Goal: Information Seeking & Learning: Learn about a topic

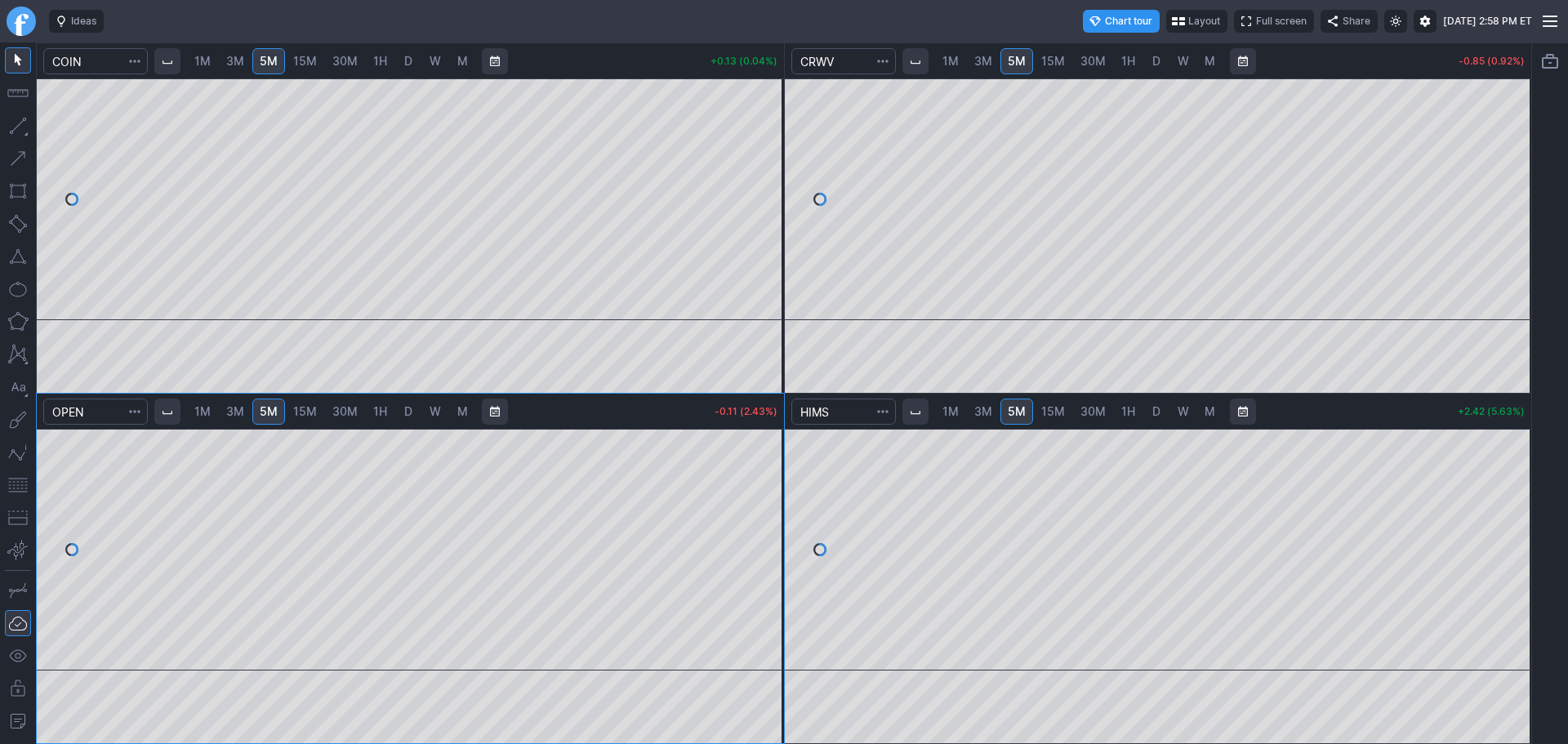
click at [407, 61] on span "D" at bounding box center [408, 61] width 8 height 14
click at [278, 57] on span "5M" at bounding box center [268, 61] width 18 height 14
click at [405, 411] on span "D" at bounding box center [408, 412] width 11 height 17
click at [273, 416] on span "5M" at bounding box center [268, 412] width 18 height 14
click at [13, 24] on link "Finviz.com" at bounding box center [21, 21] width 30 height 30
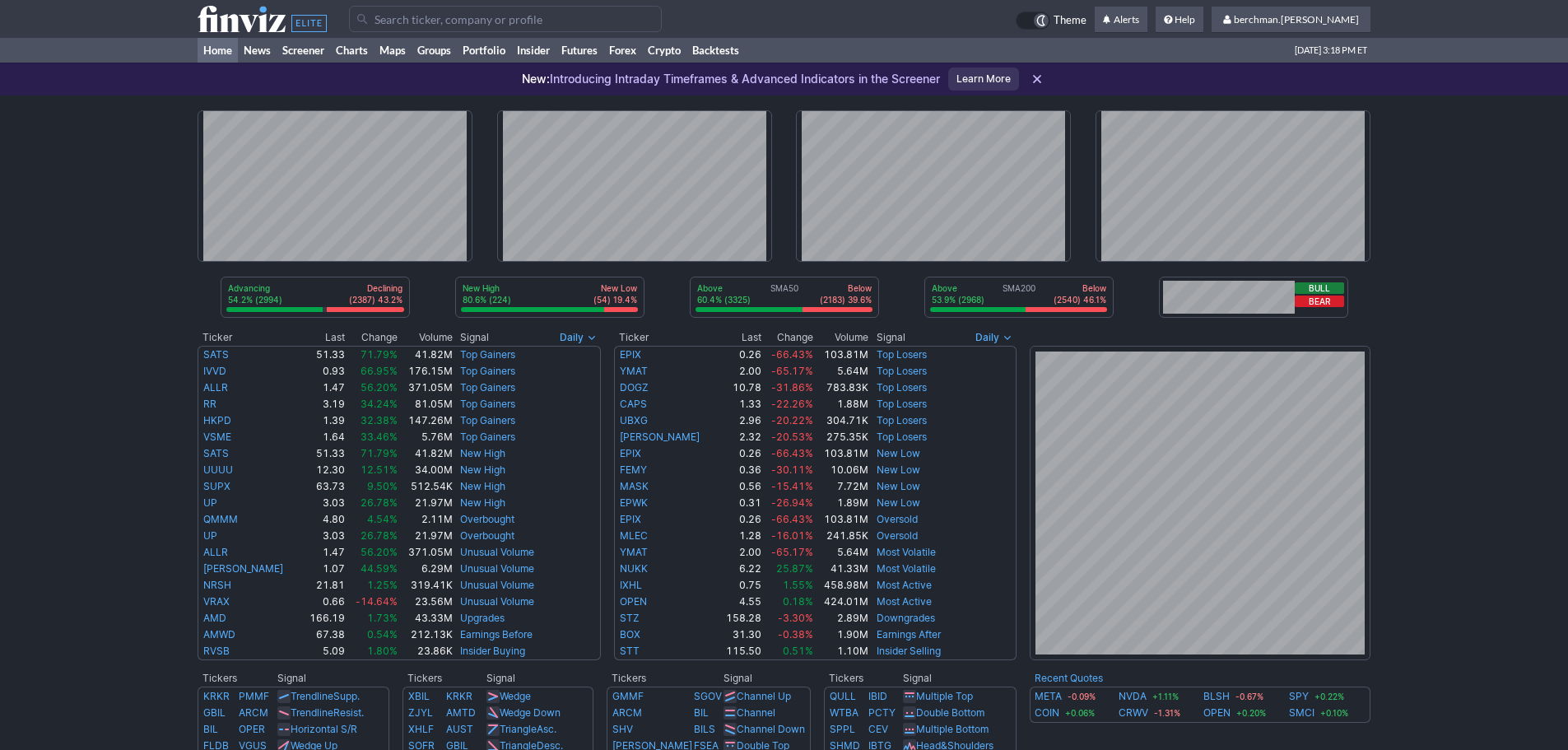
click at [455, 25] on input "Search" at bounding box center [505, 19] width 313 height 26
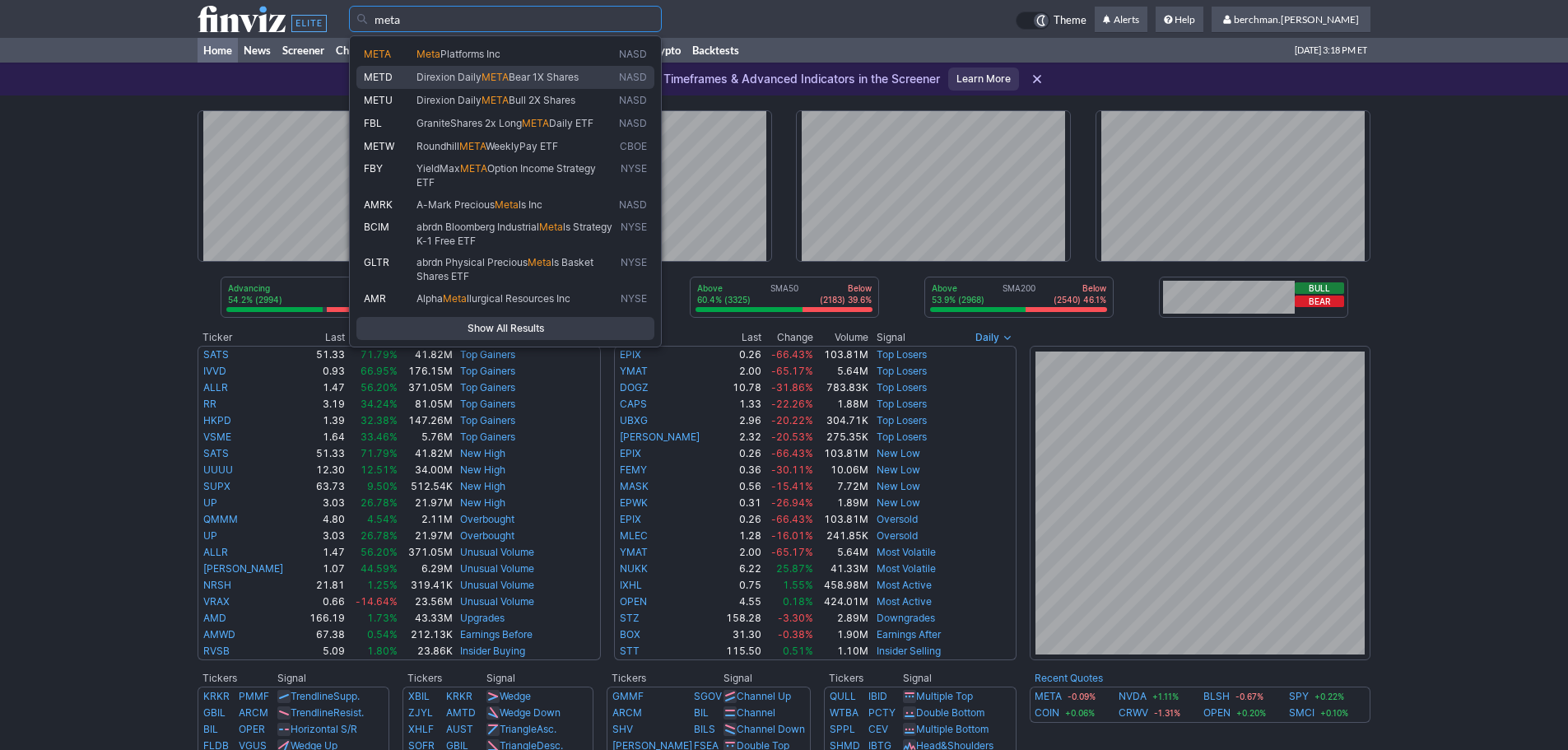
click at [459, 67] on link "METD Direxion Daily META Bear 1X Shares NASD" at bounding box center [506, 78] width 298 height 23
type input "METD"
click at [459, 67] on div "META Meta Platforms Inc NASD METD Direxion Daily META Bear 1X Shares NASD METU …" at bounding box center [505, 191] width 313 height 312
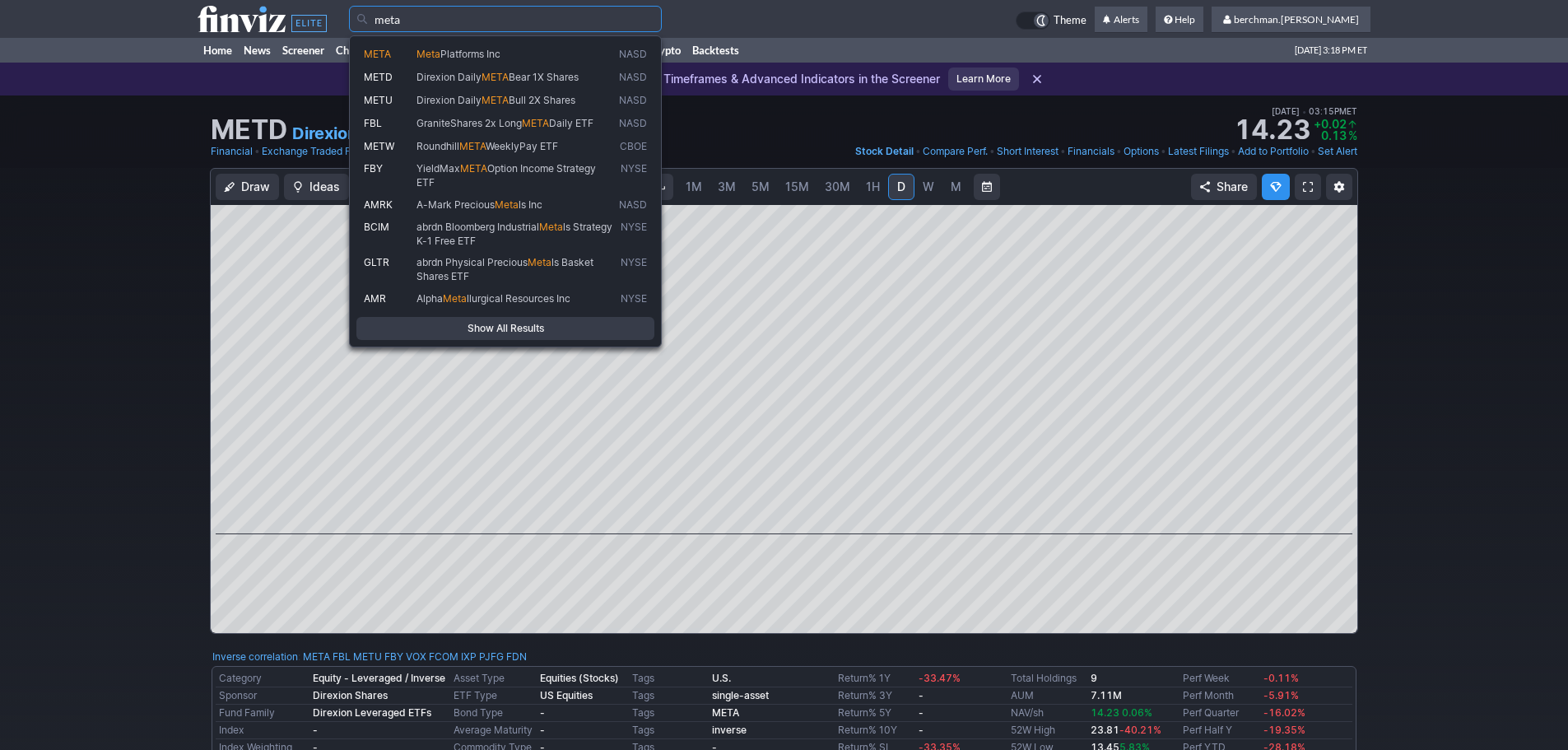
click at [446, 51] on span "Platforms Inc" at bounding box center [470, 54] width 60 height 12
type input "META"
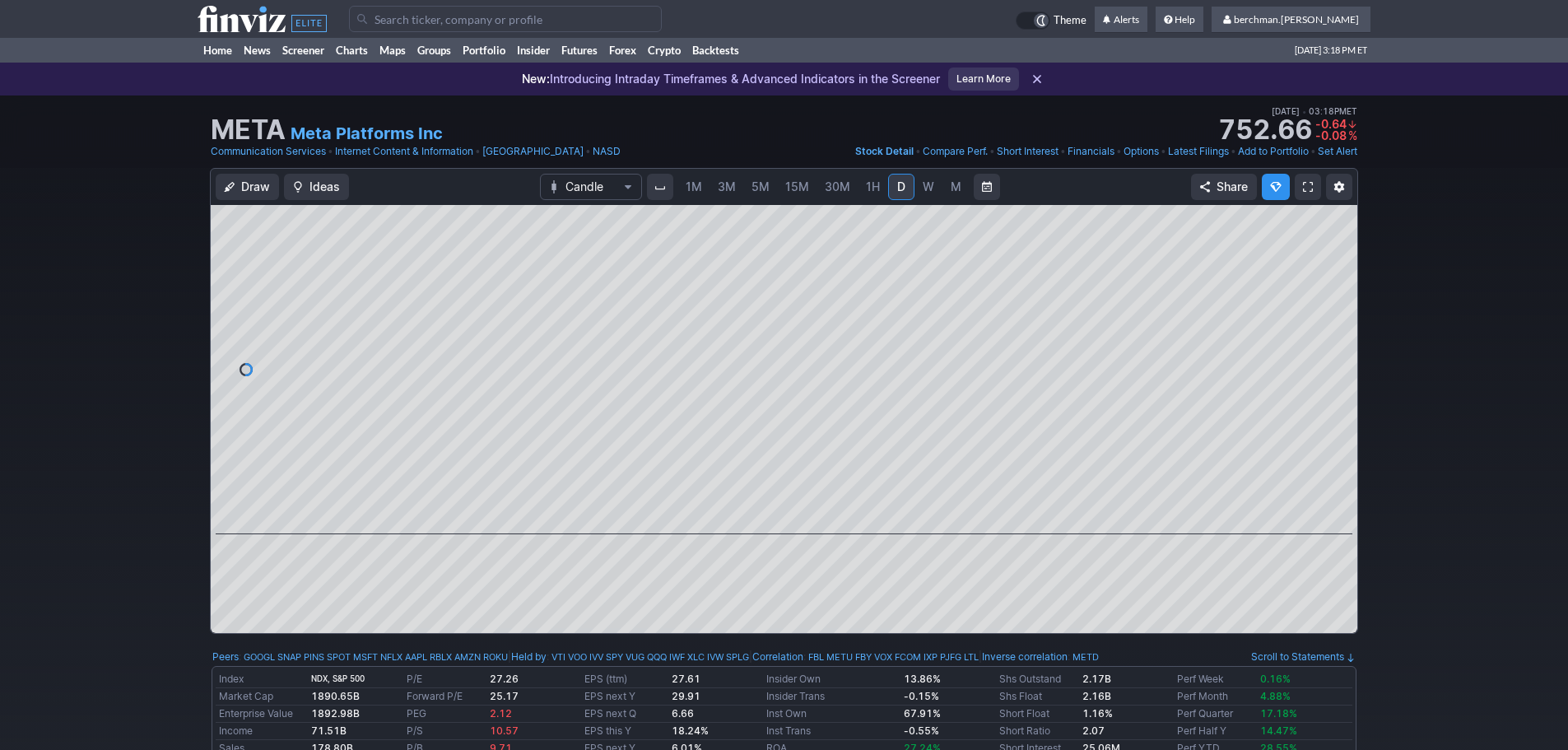
click at [757, 185] on span "5M" at bounding box center [760, 187] width 18 height 14
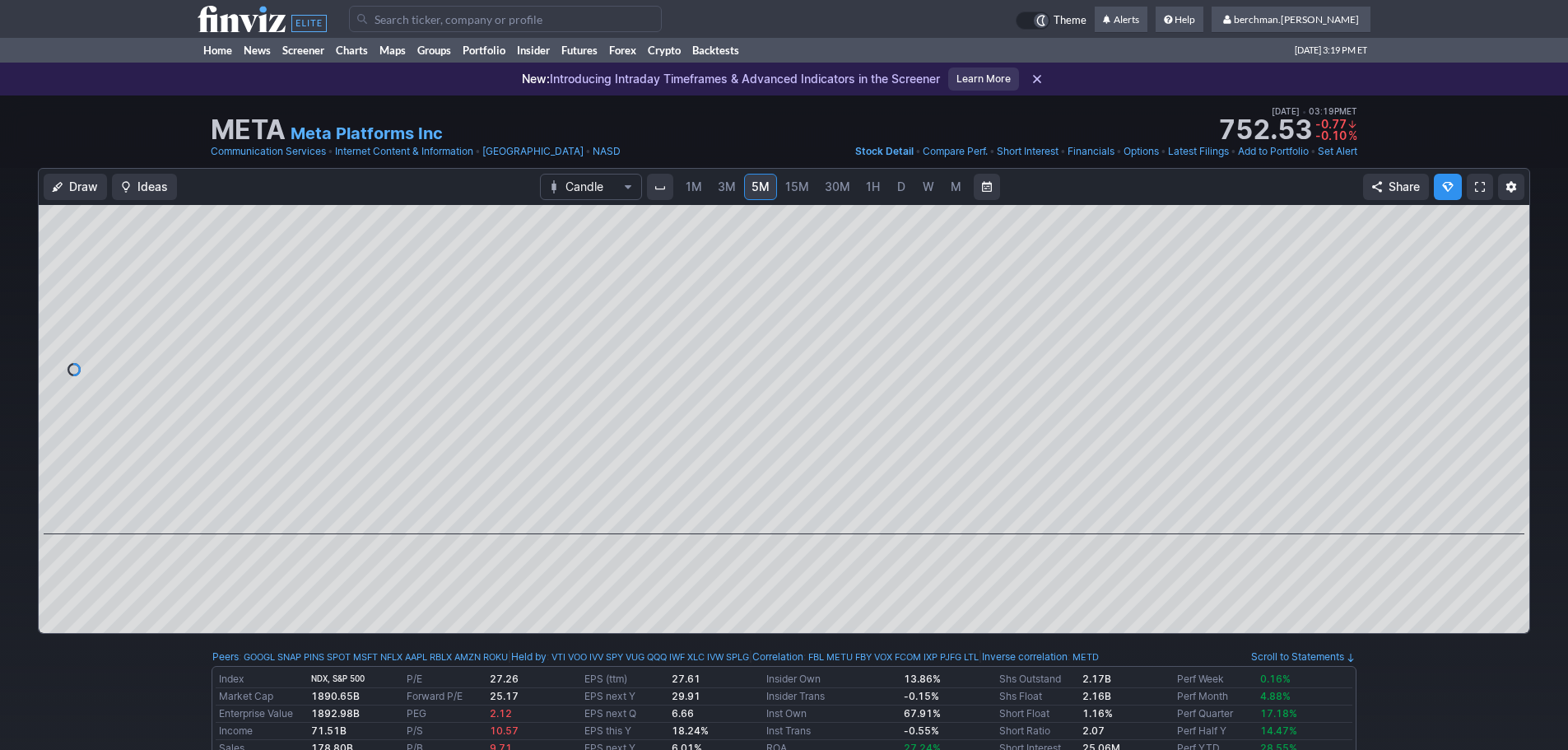
click at [902, 184] on span "D" at bounding box center [901, 187] width 8 height 14
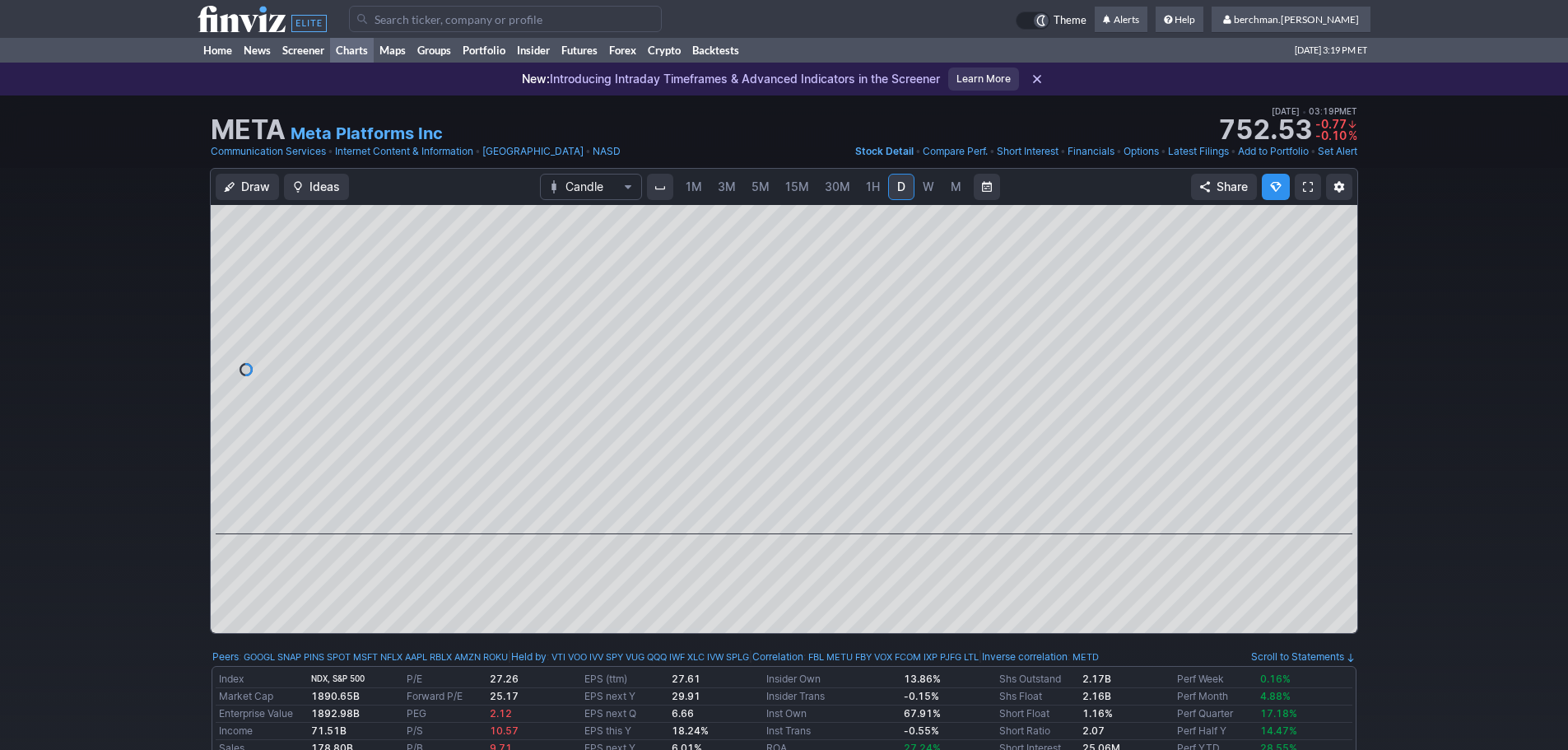
click at [356, 48] on link "Charts" at bounding box center [352, 50] width 44 height 25
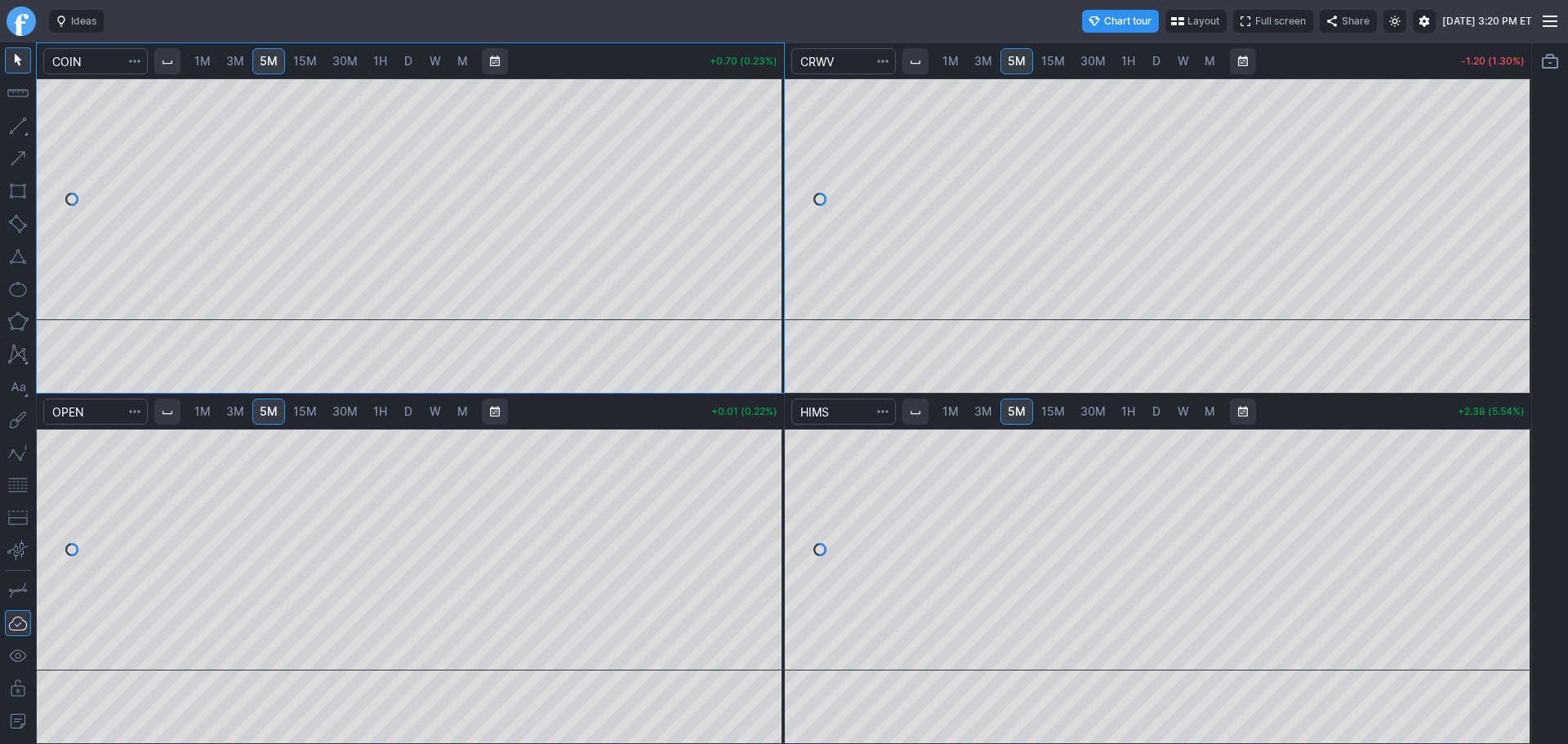
click at [36, 18] on div at bounding box center [21, 21] width 43 height 43
click at [28, 18] on link "Finviz.com" at bounding box center [21, 21] width 30 height 30
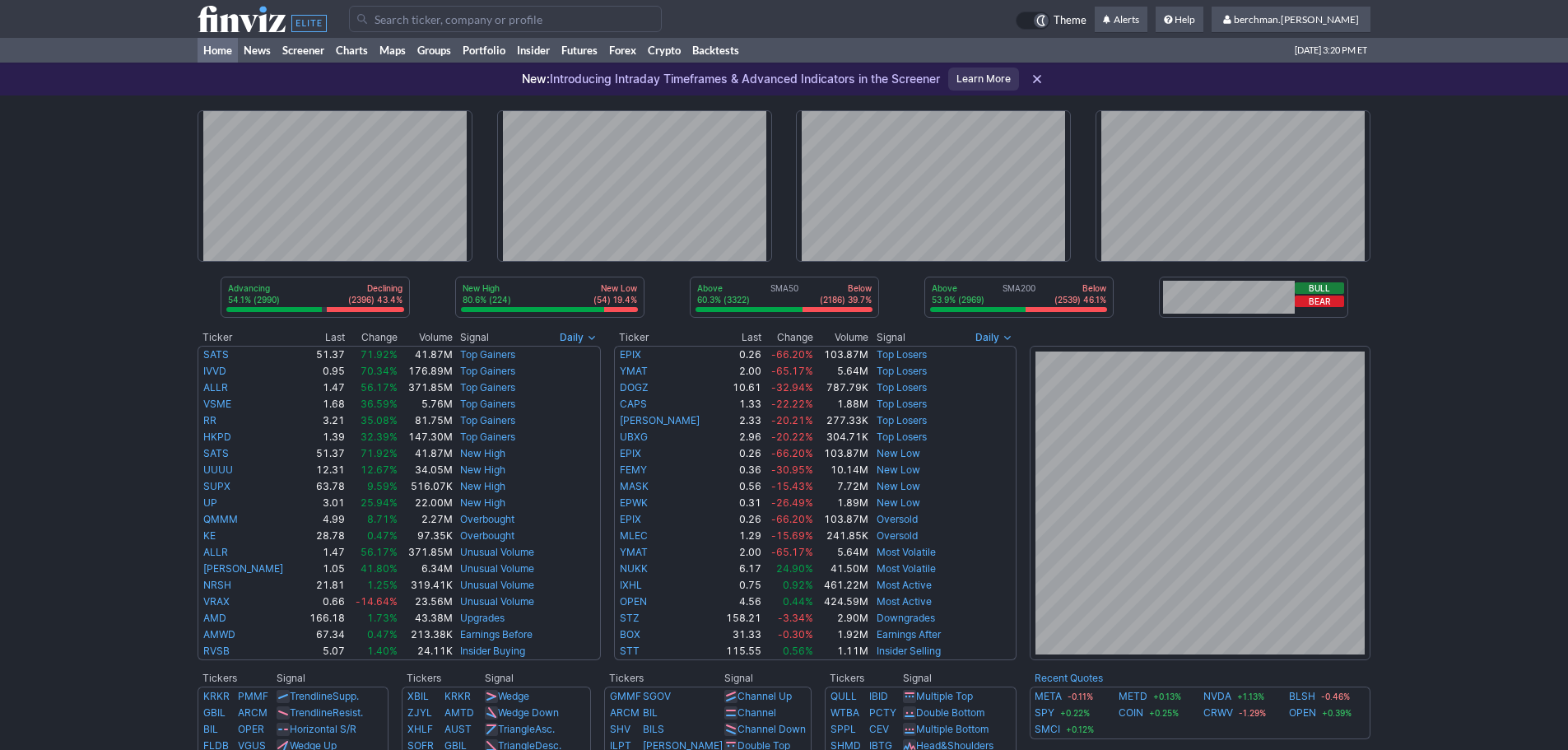
click at [499, 26] on input "Search" at bounding box center [505, 19] width 313 height 26
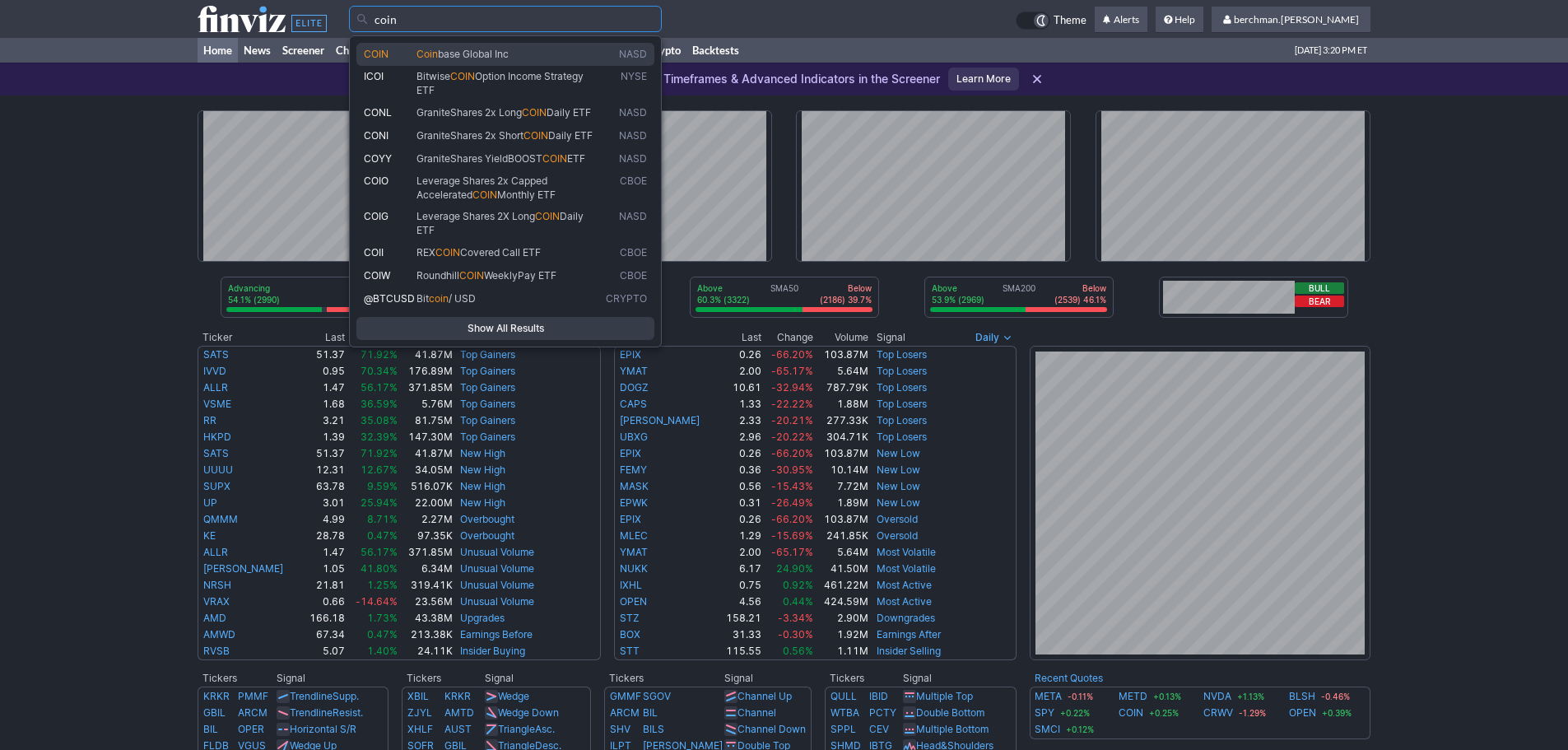
click at [508, 45] on link "COIN Coin base Global Inc NASD" at bounding box center [506, 55] width 298 height 23
type input "COIN"
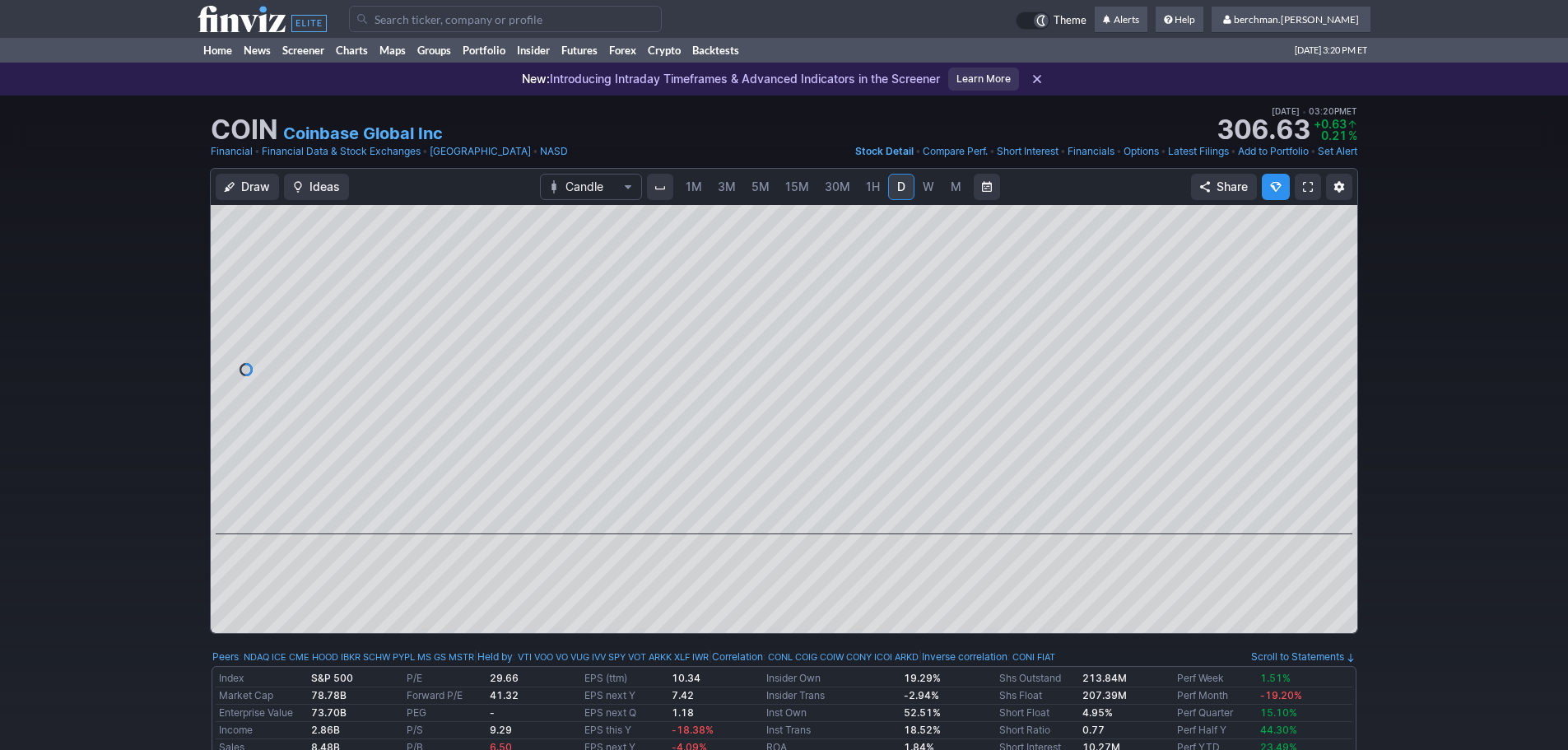
click at [521, 19] on input "Search" at bounding box center [505, 19] width 313 height 26
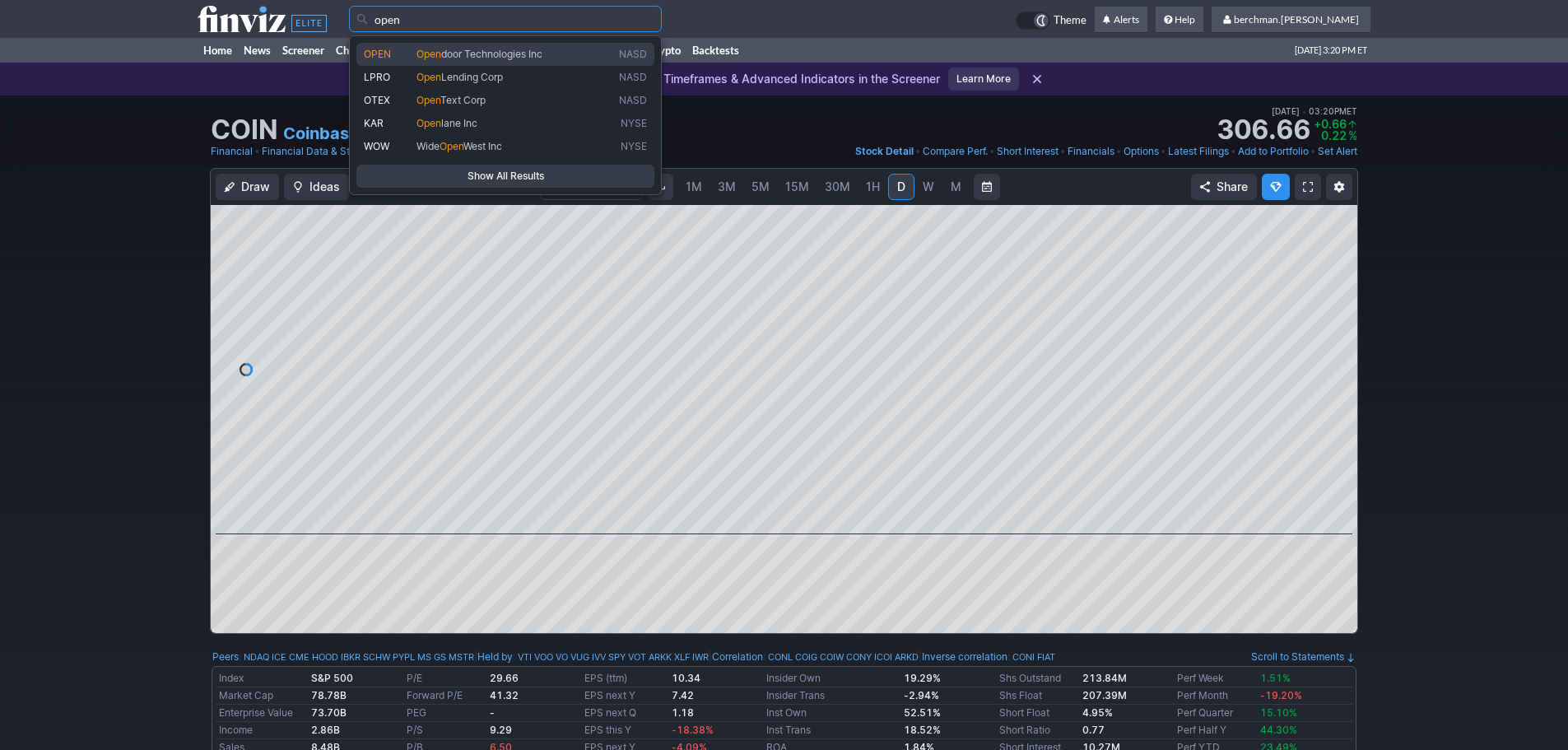
click at [512, 51] on span "door Technologies Inc" at bounding box center [492, 54] width 101 height 12
type input "OPEN"
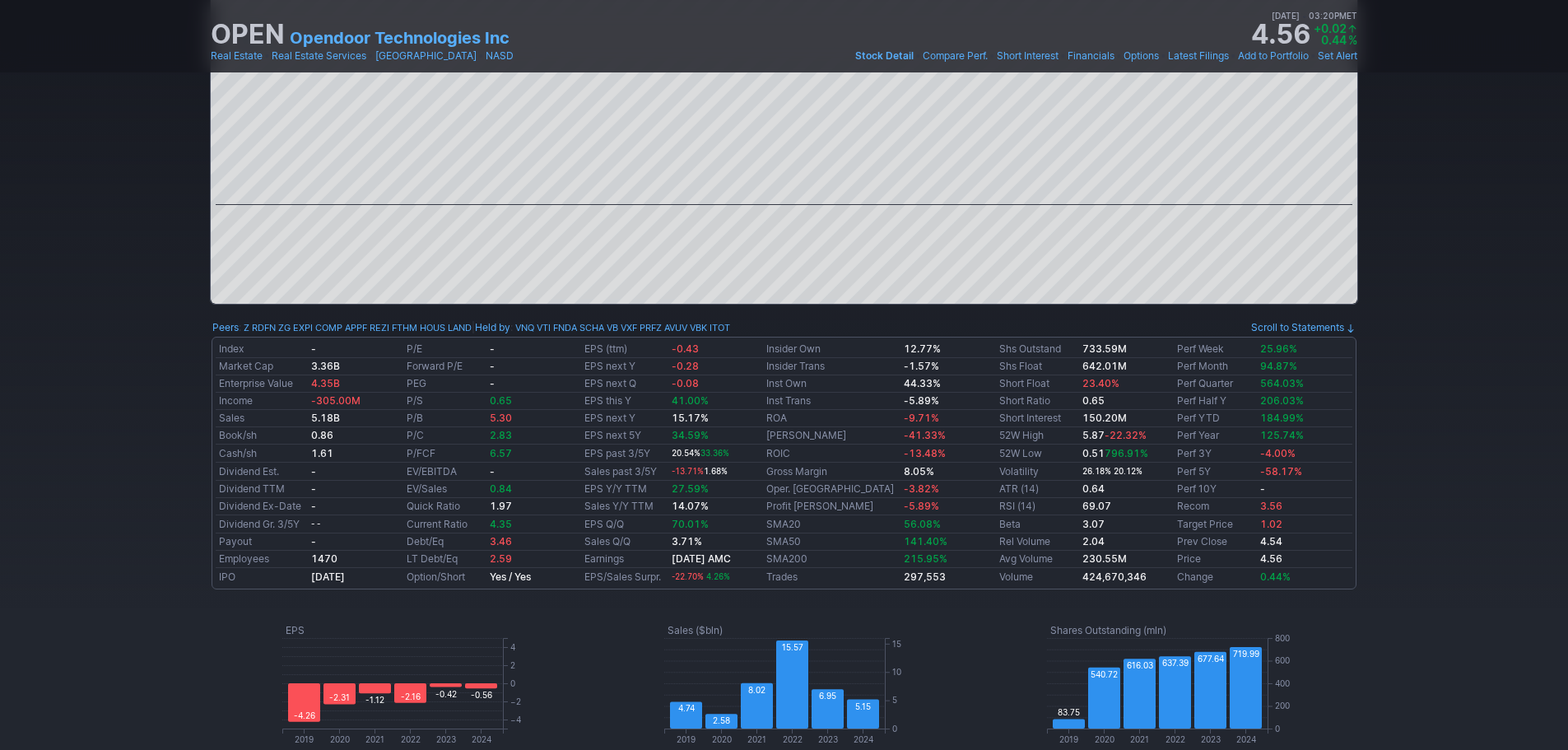
scroll to position [988, 0]
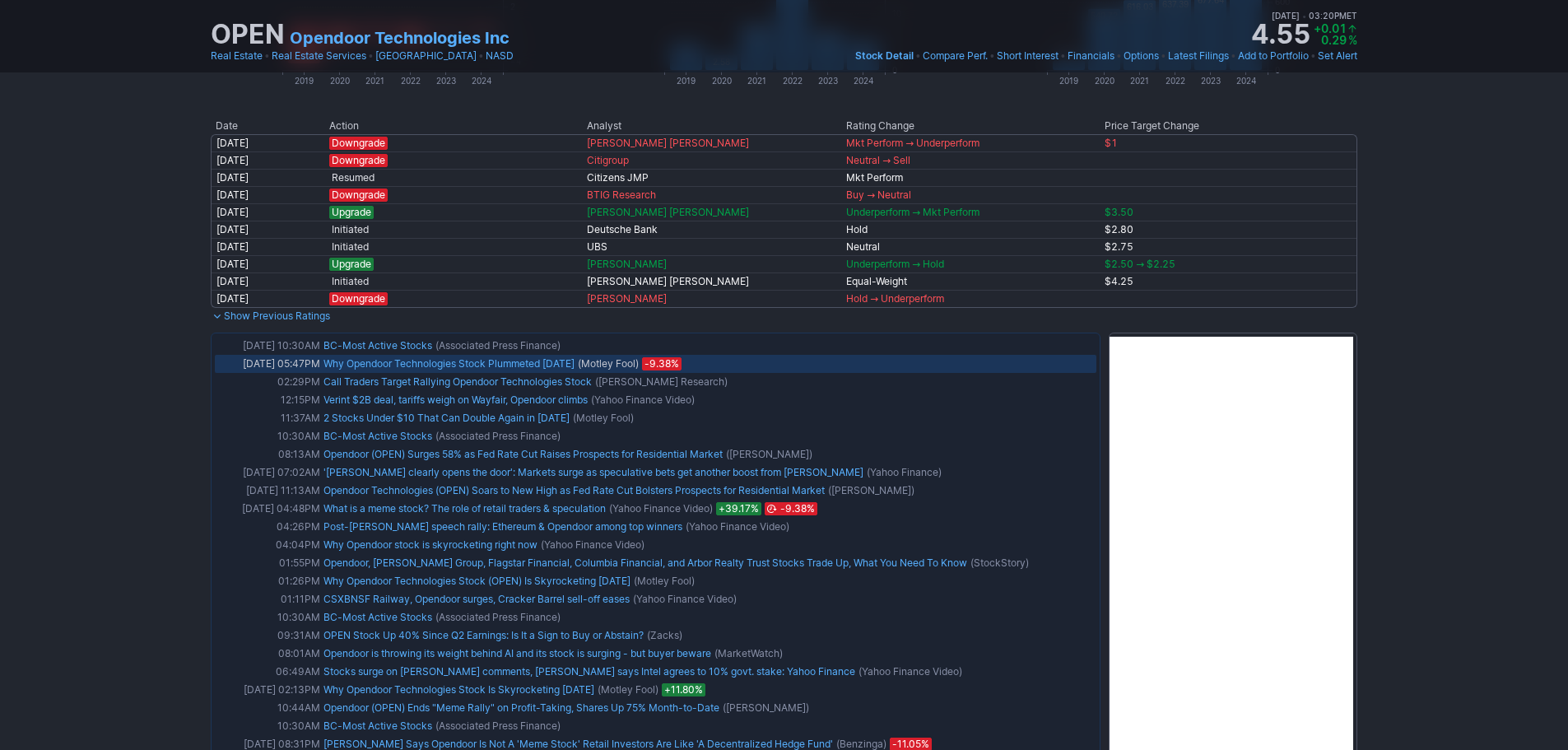
click at [389, 366] on link "Why Opendoor Technologies Stock Plummeted [DATE]" at bounding box center [448, 364] width 251 height 12
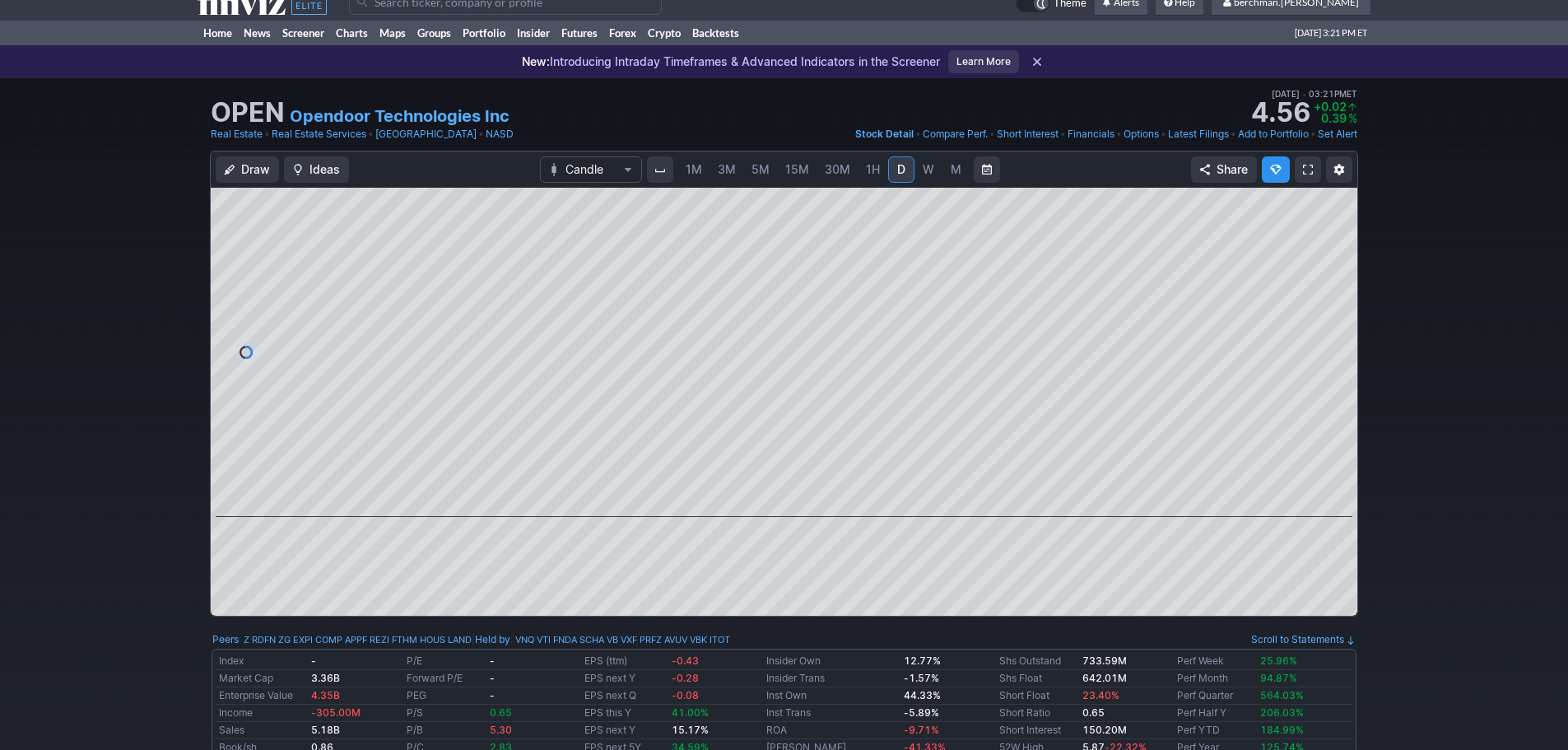
scroll to position [0, 0]
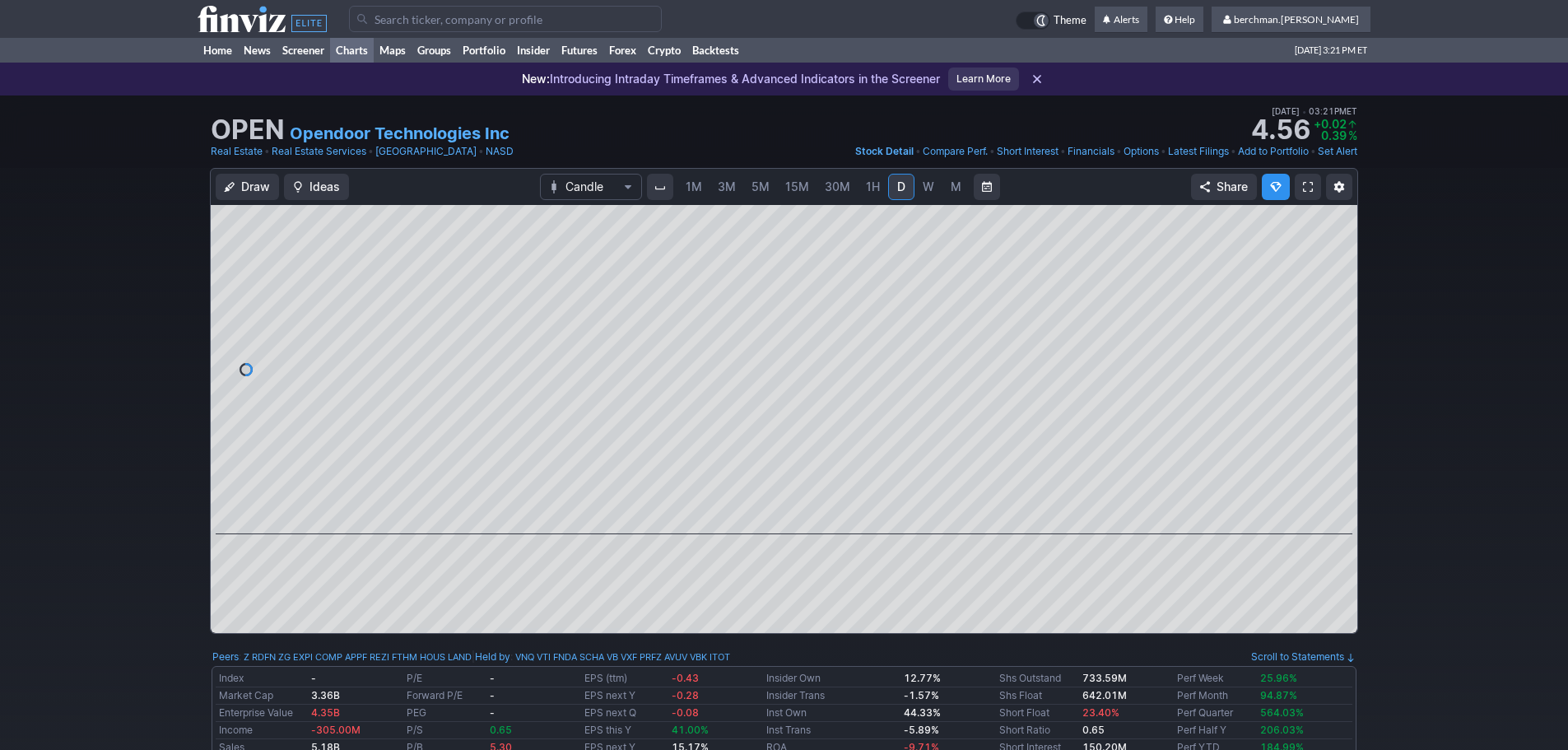
click at [370, 52] on link "Charts" at bounding box center [352, 50] width 44 height 25
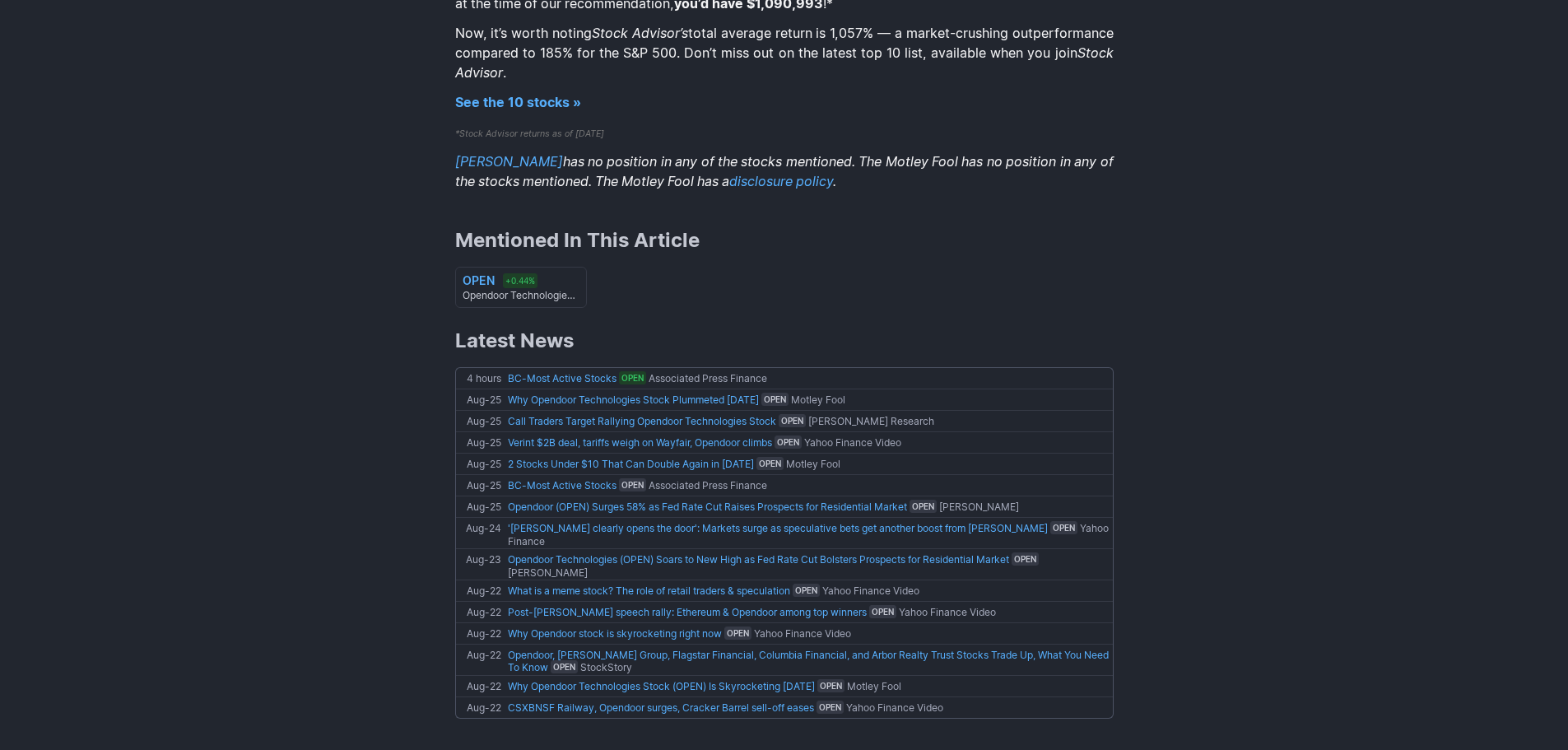
scroll to position [1857, 0]
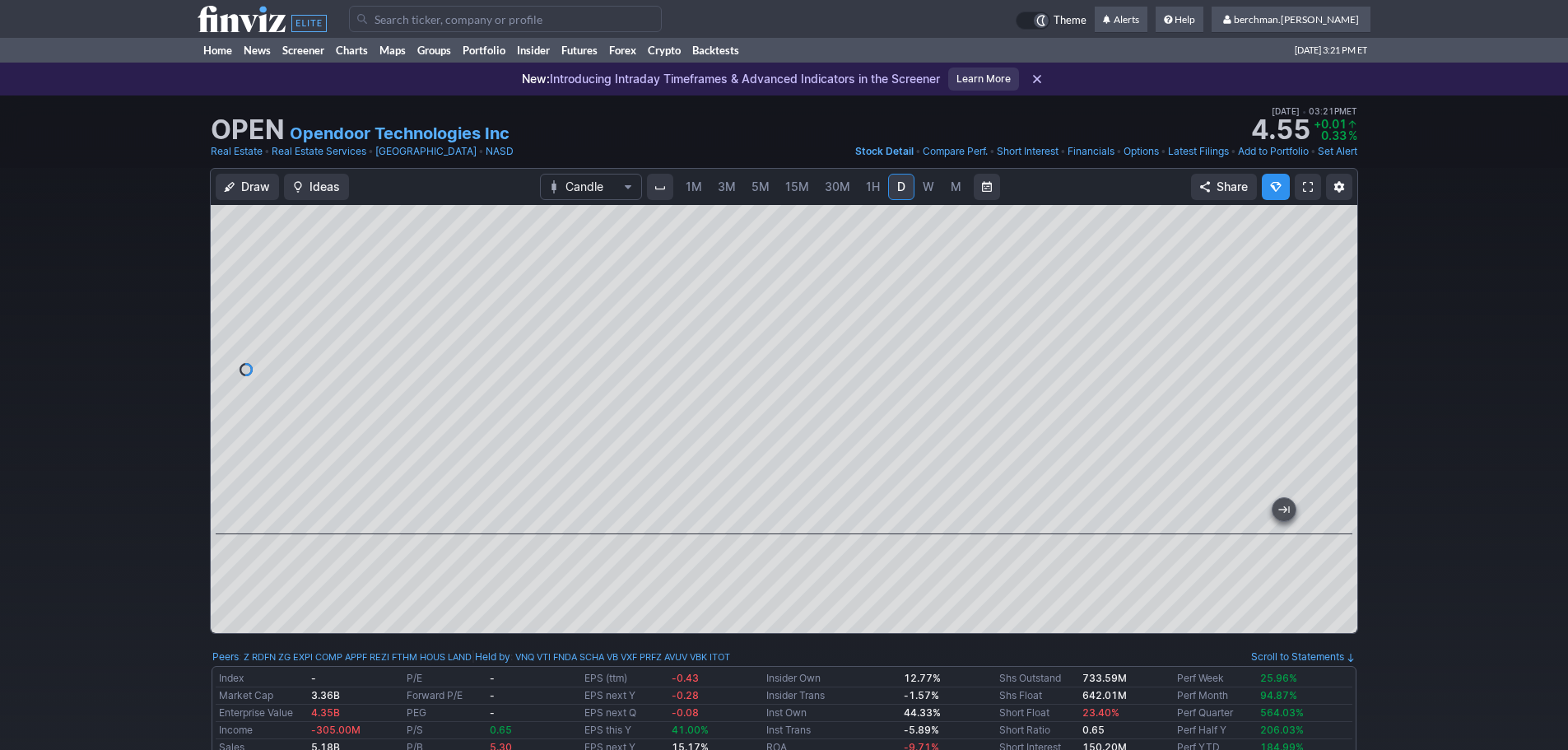
click at [924, 190] on span "W" at bounding box center [928, 187] width 11 height 14
click at [764, 189] on span "5M" at bounding box center [760, 187] width 18 height 14
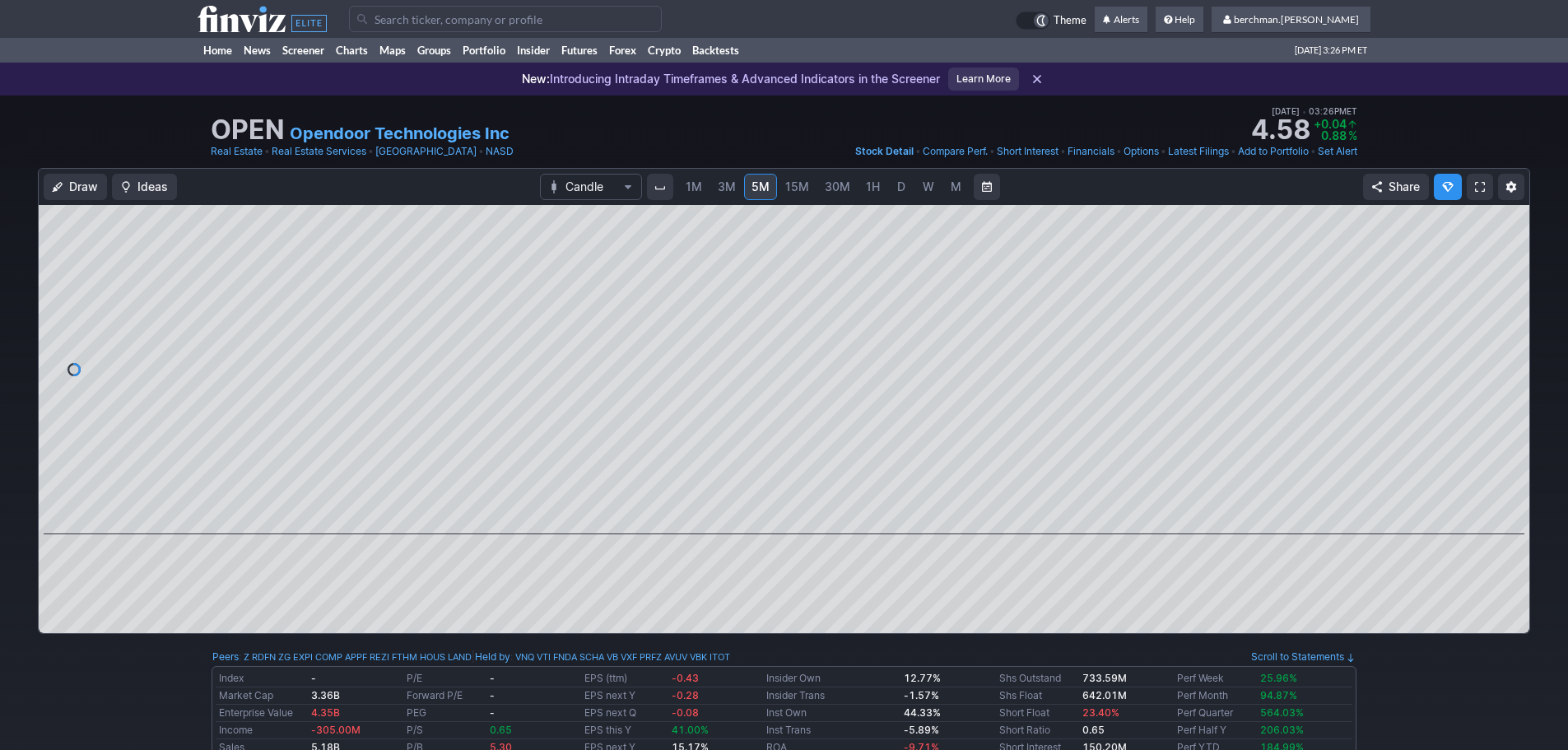
click at [898, 184] on span "D" at bounding box center [901, 187] width 8 height 14
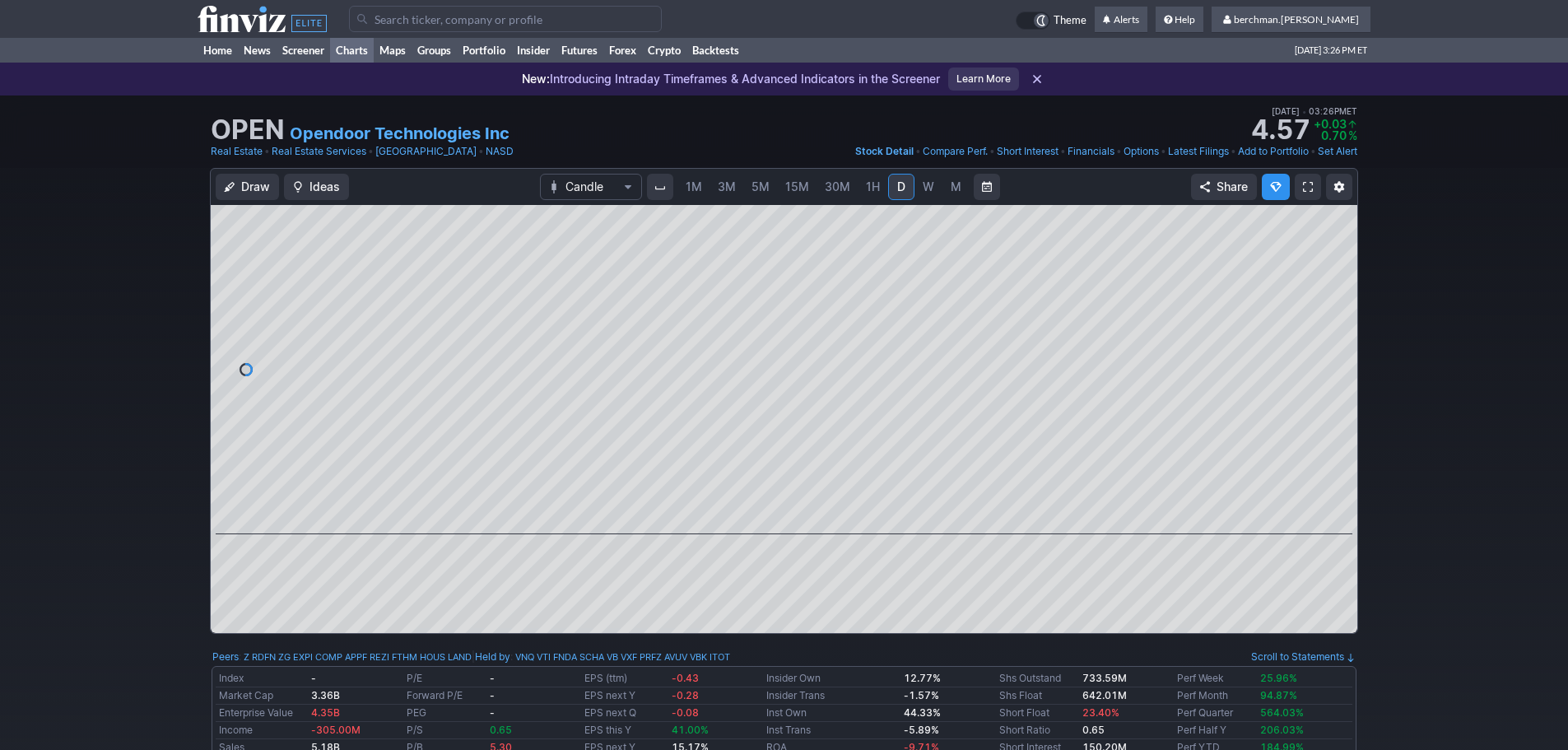
click at [338, 56] on link "Charts" at bounding box center [352, 50] width 44 height 25
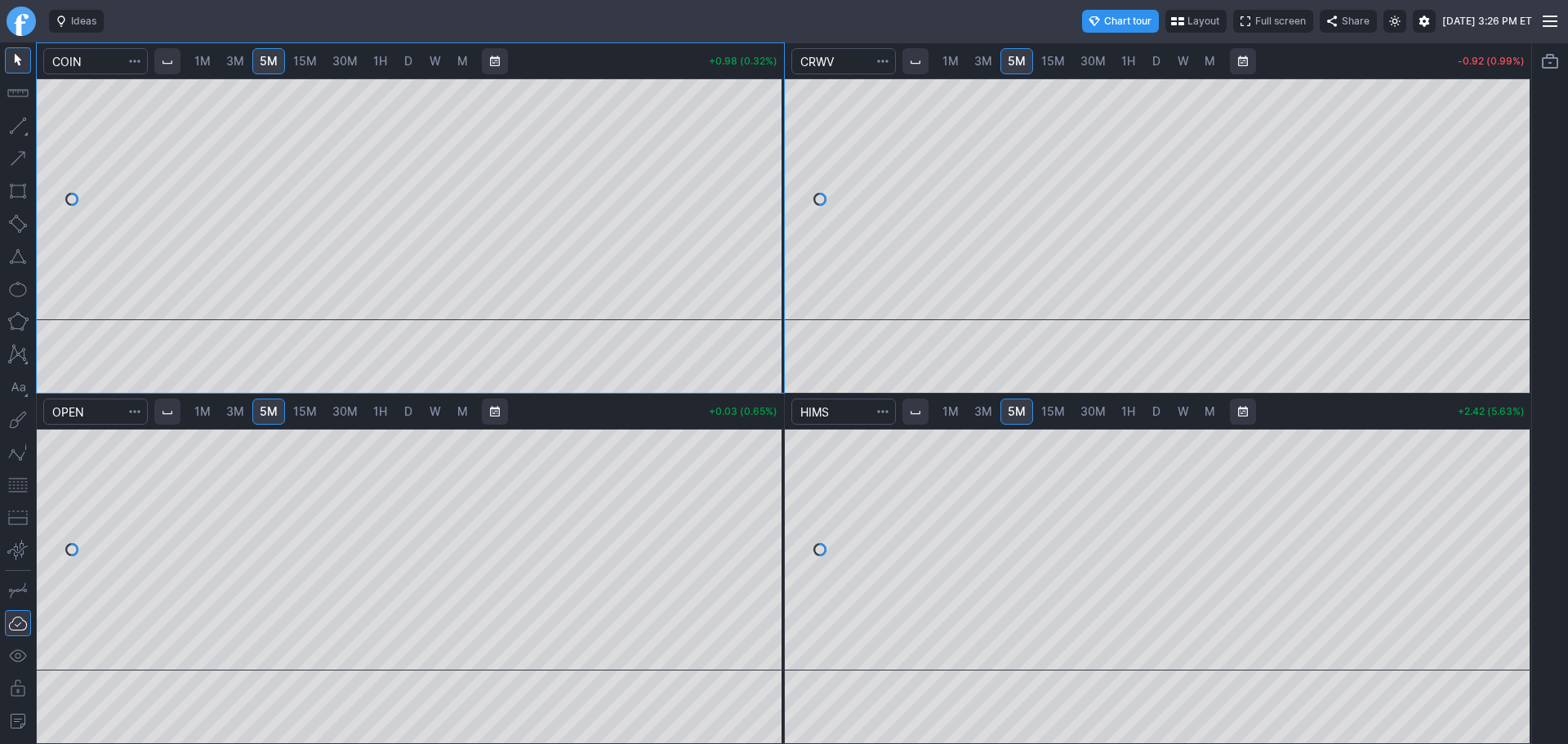
click at [1153, 414] on span "D" at bounding box center [1155, 412] width 8 height 14
click at [1163, 55] on link "D" at bounding box center [1156, 61] width 26 height 26
click at [17, 12] on link "Finviz.com" at bounding box center [21, 21] width 30 height 30
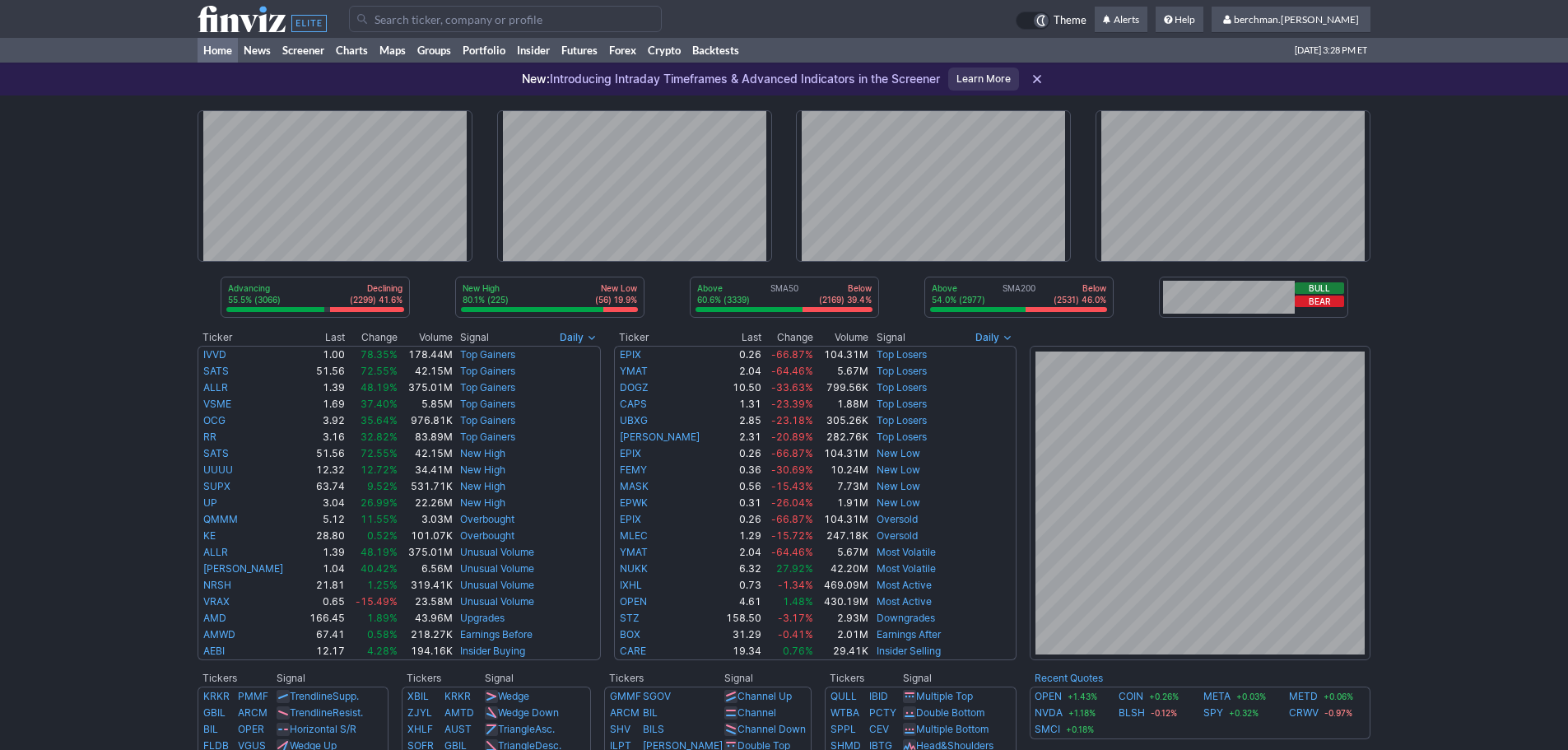
click at [575, 20] on input "Search" at bounding box center [505, 19] width 313 height 26
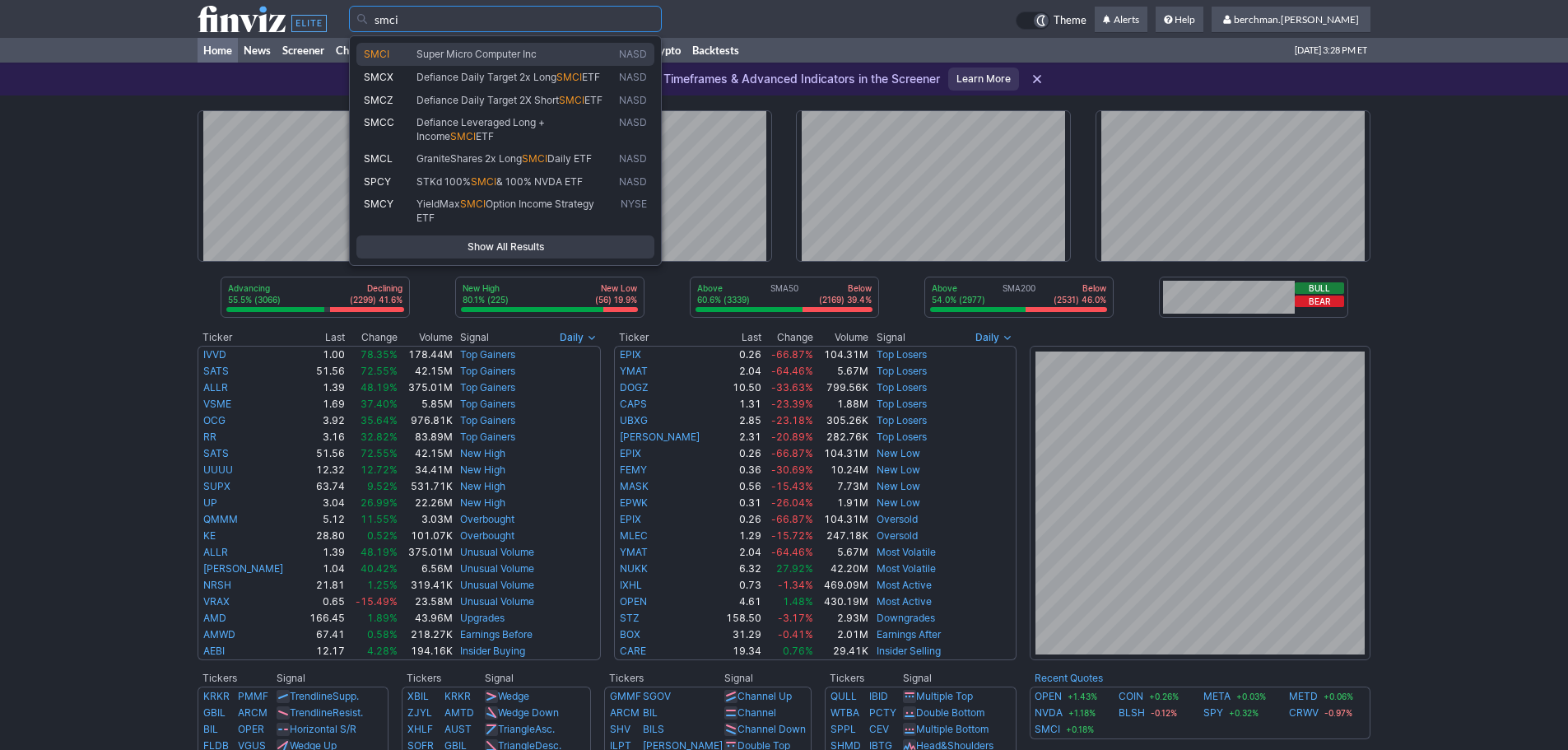
click at [566, 50] on span "Super Micro Computer Inc" at bounding box center [514, 55] width 203 height 14
type input "SMCI"
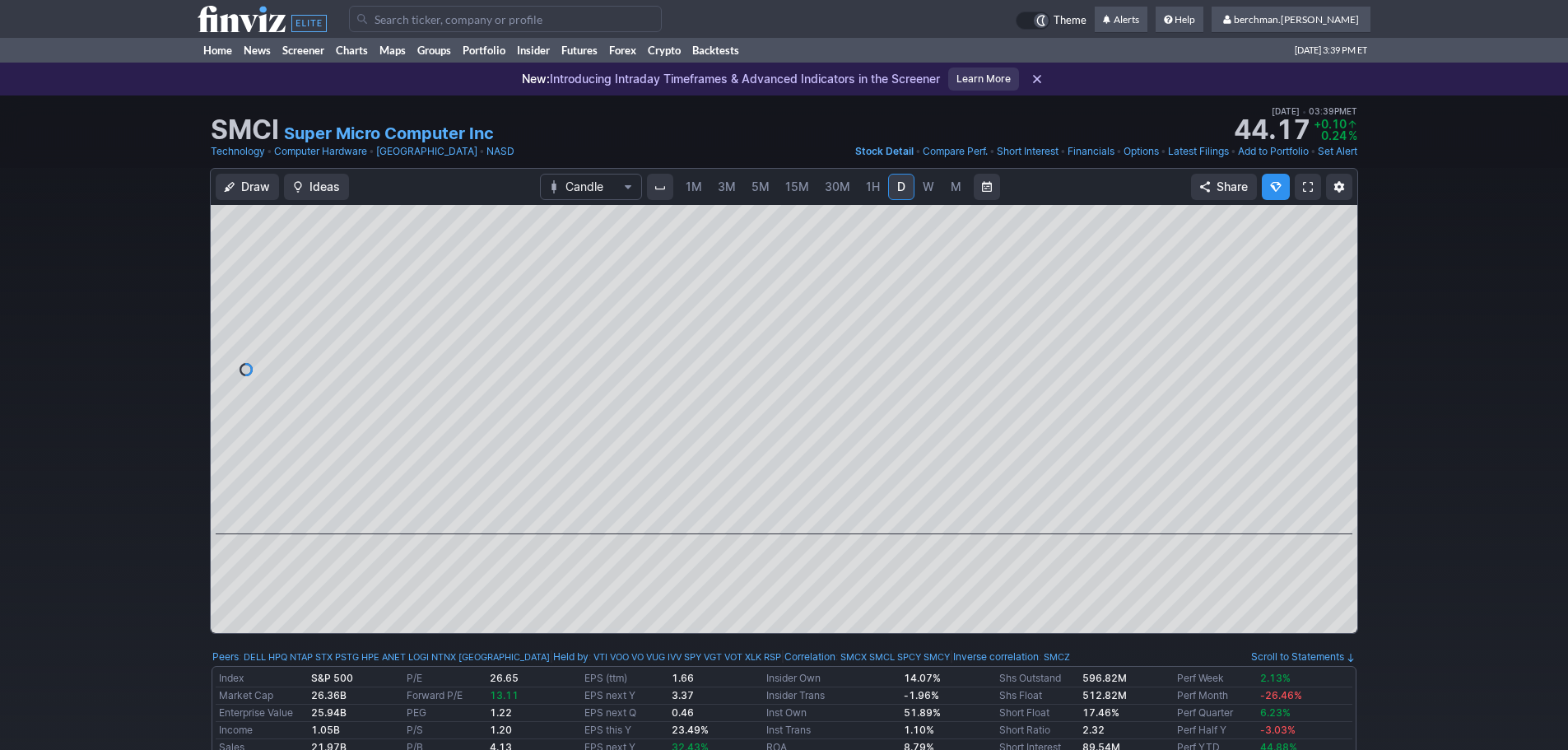
click at [759, 189] on span "5M" at bounding box center [760, 187] width 18 height 14
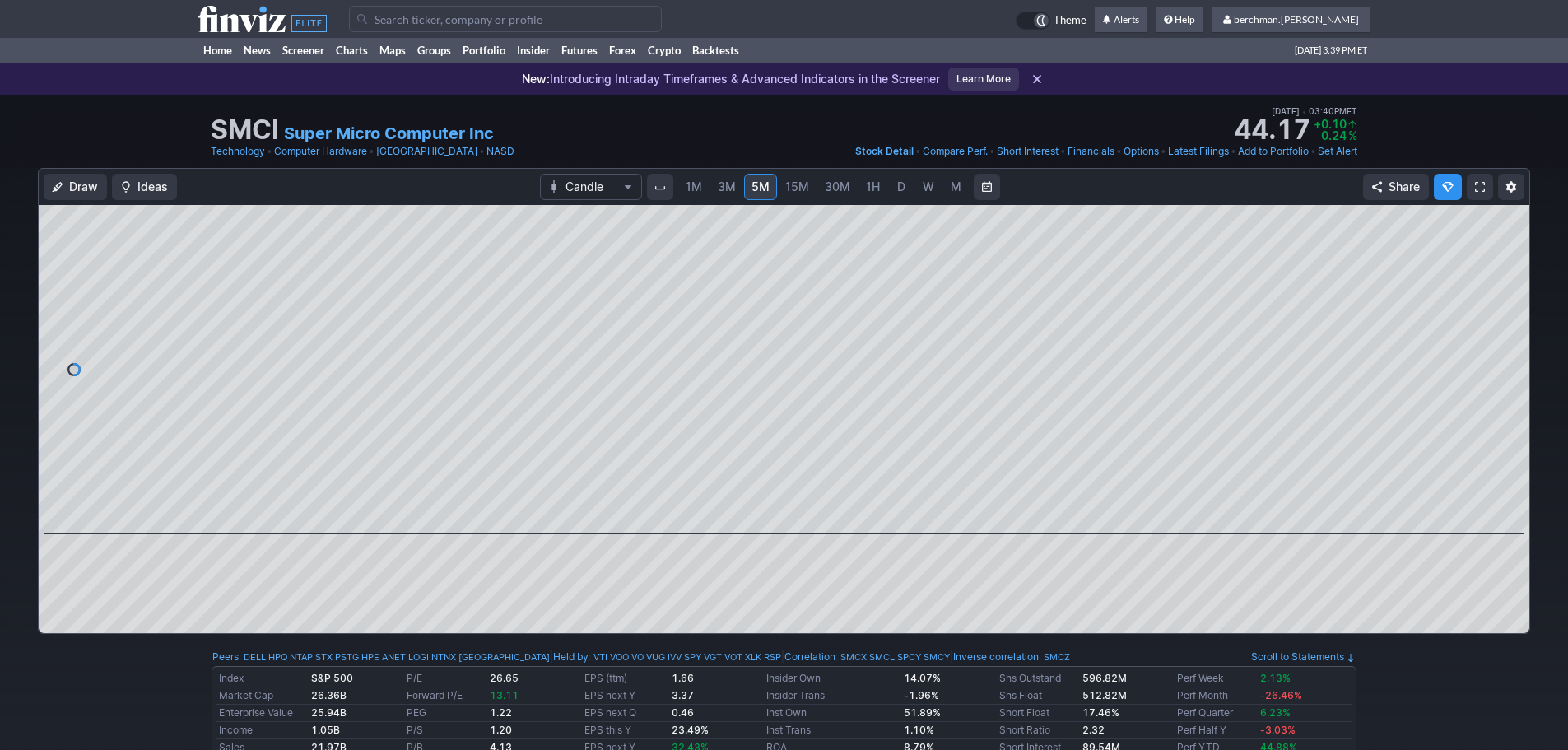
click at [524, 19] on input "Search" at bounding box center [505, 19] width 313 height 26
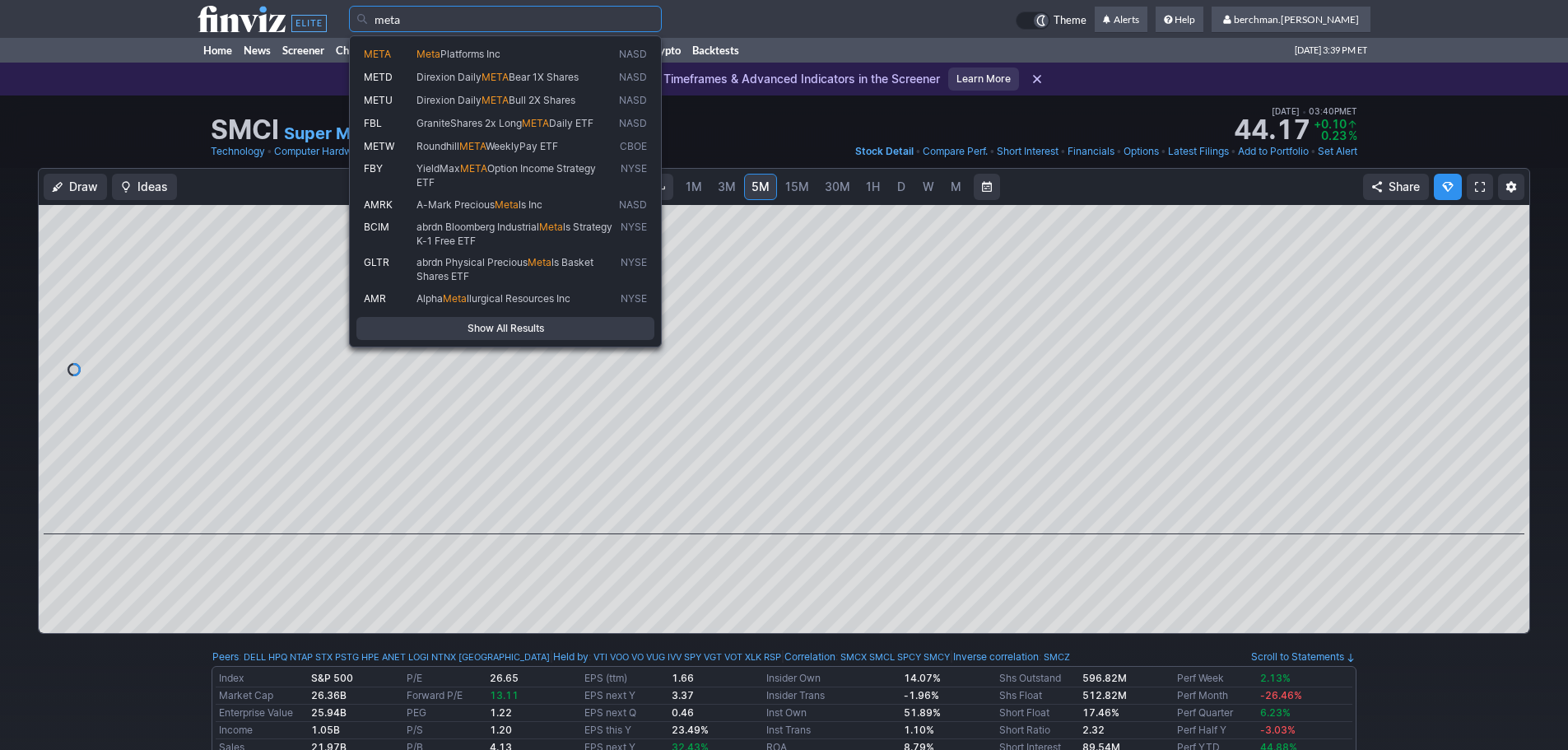
click at [518, 49] on span "Meta Platforms Inc" at bounding box center [514, 55] width 203 height 14
type input "META"
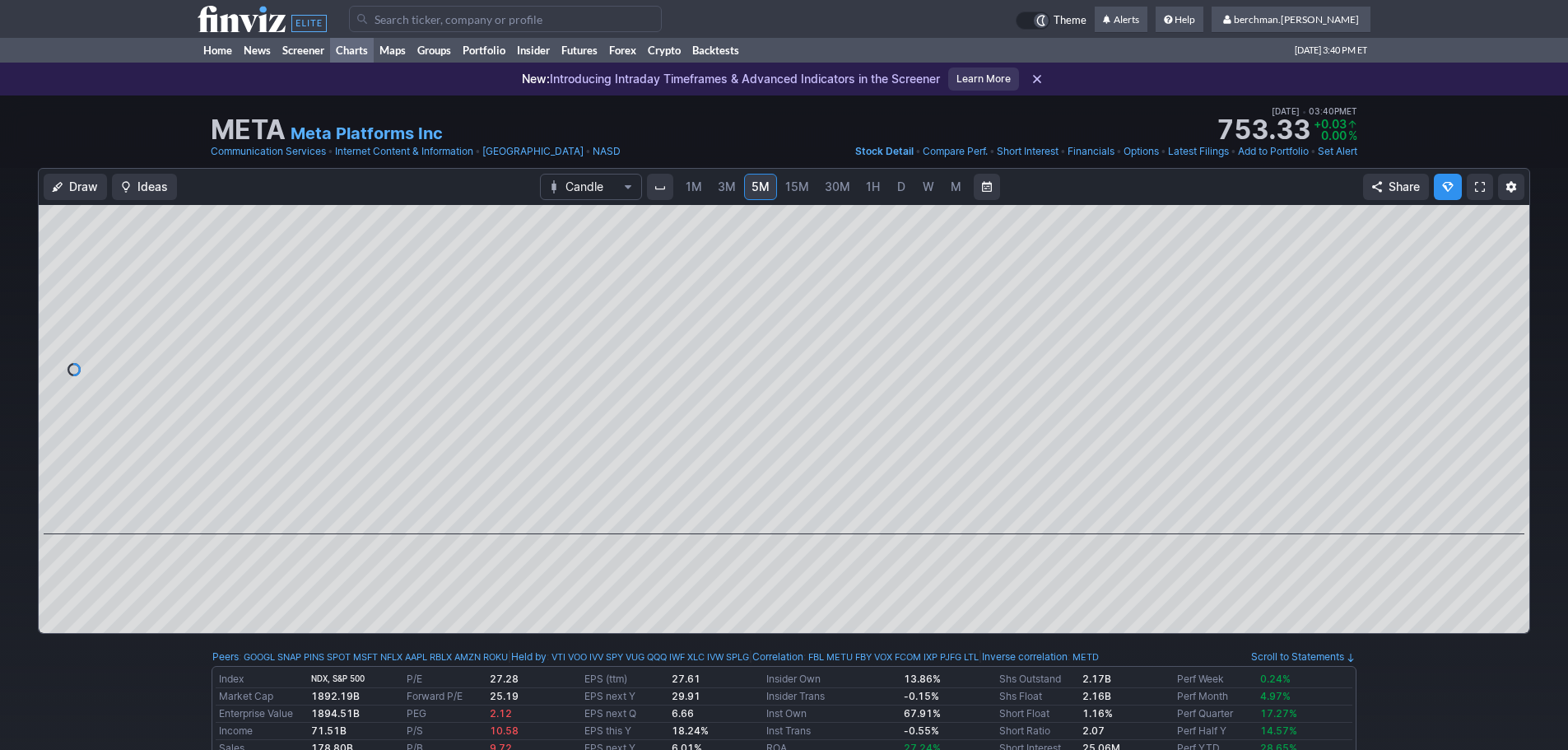
click at [345, 56] on link "Charts" at bounding box center [352, 50] width 44 height 25
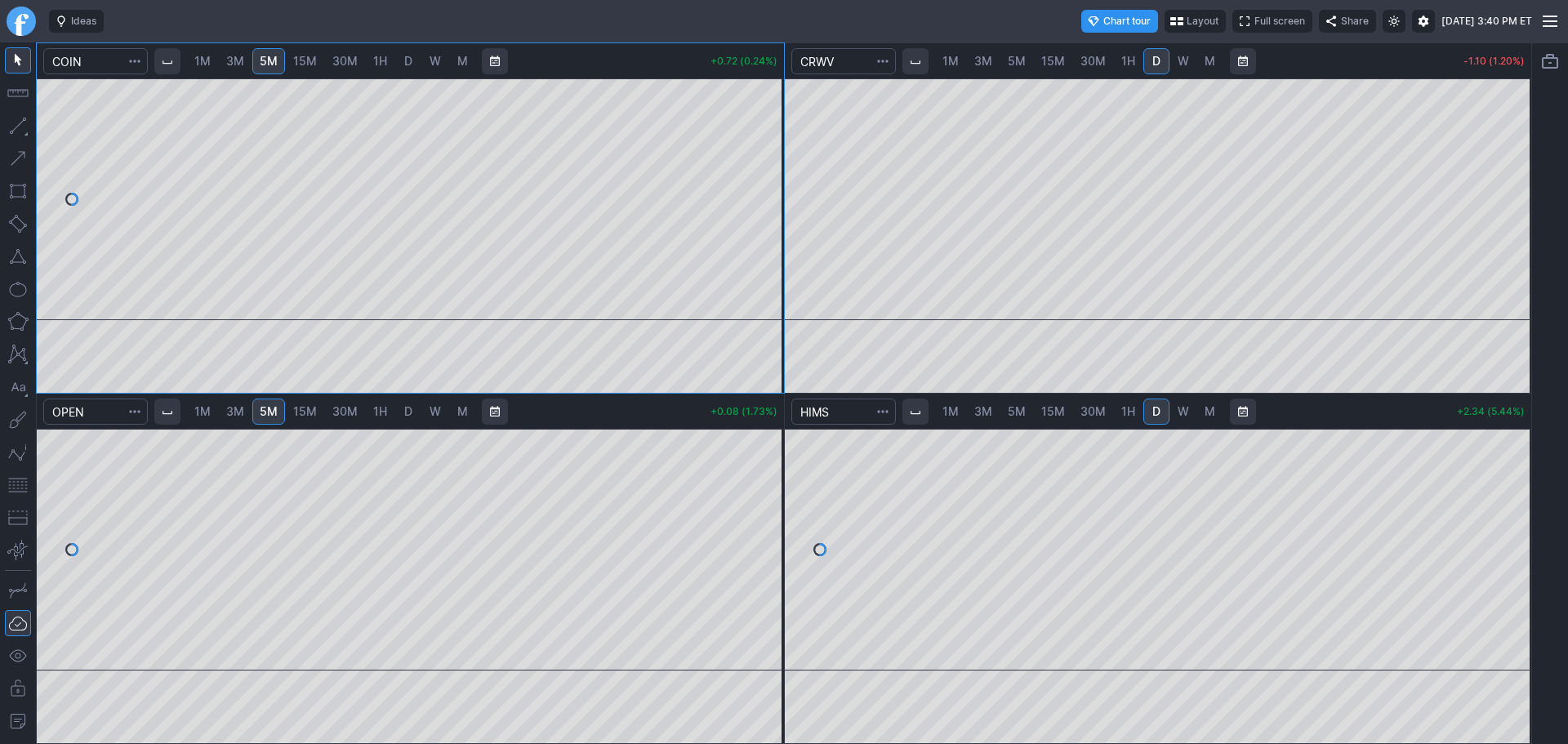
click at [1027, 413] on link "5M" at bounding box center [1016, 412] width 32 height 26
click at [408, 410] on span "D" at bounding box center [408, 412] width 8 height 14
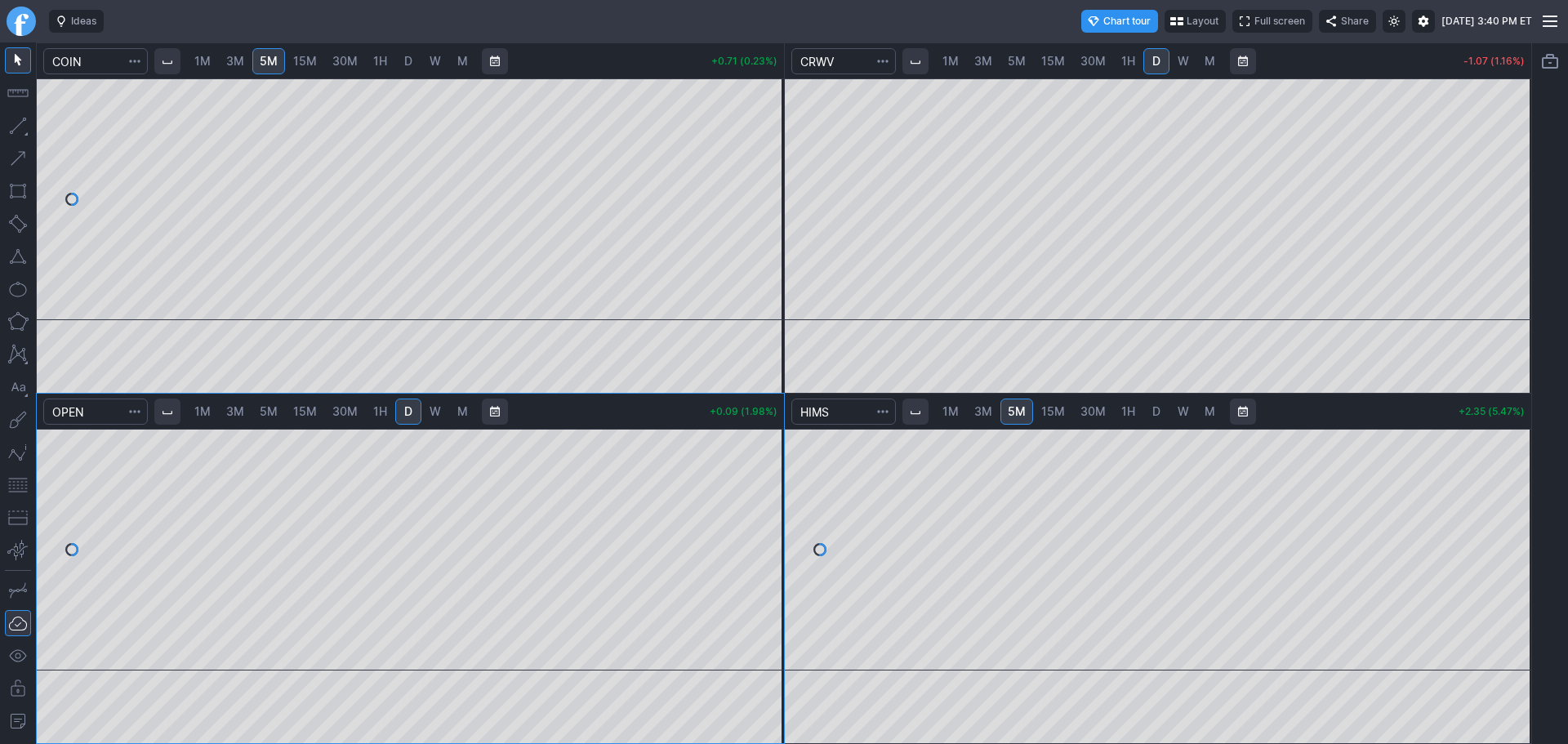
click at [1008, 61] on link "5M" at bounding box center [1016, 61] width 32 height 26
click at [8, 25] on link "Finviz.com" at bounding box center [21, 21] width 30 height 30
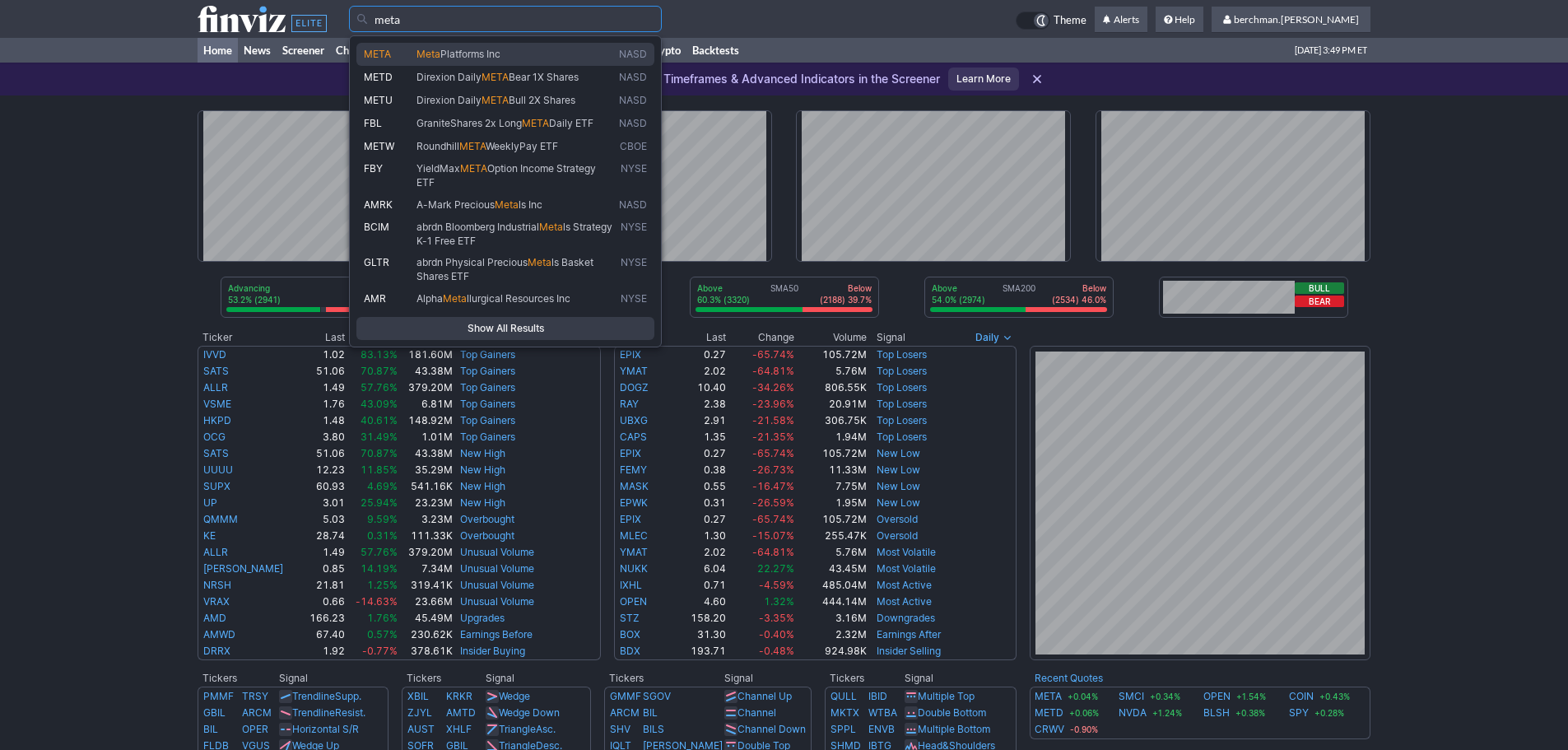
click at [446, 52] on span "Platforms Inc" at bounding box center [470, 54] width 60 height 12
type input "META"
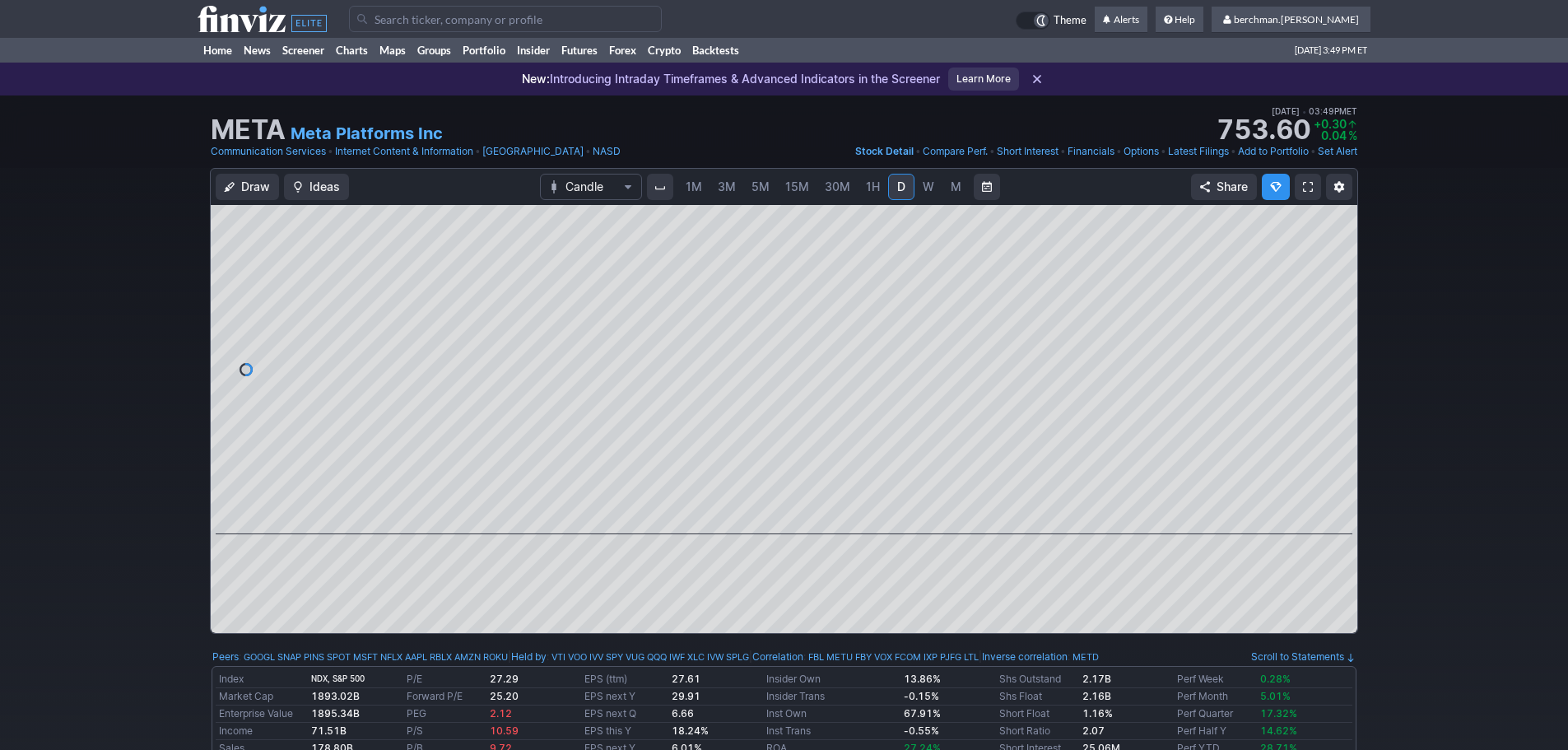
click at [759, 195] on span "5M" at bounding box center [760, 187] width 18 height 17
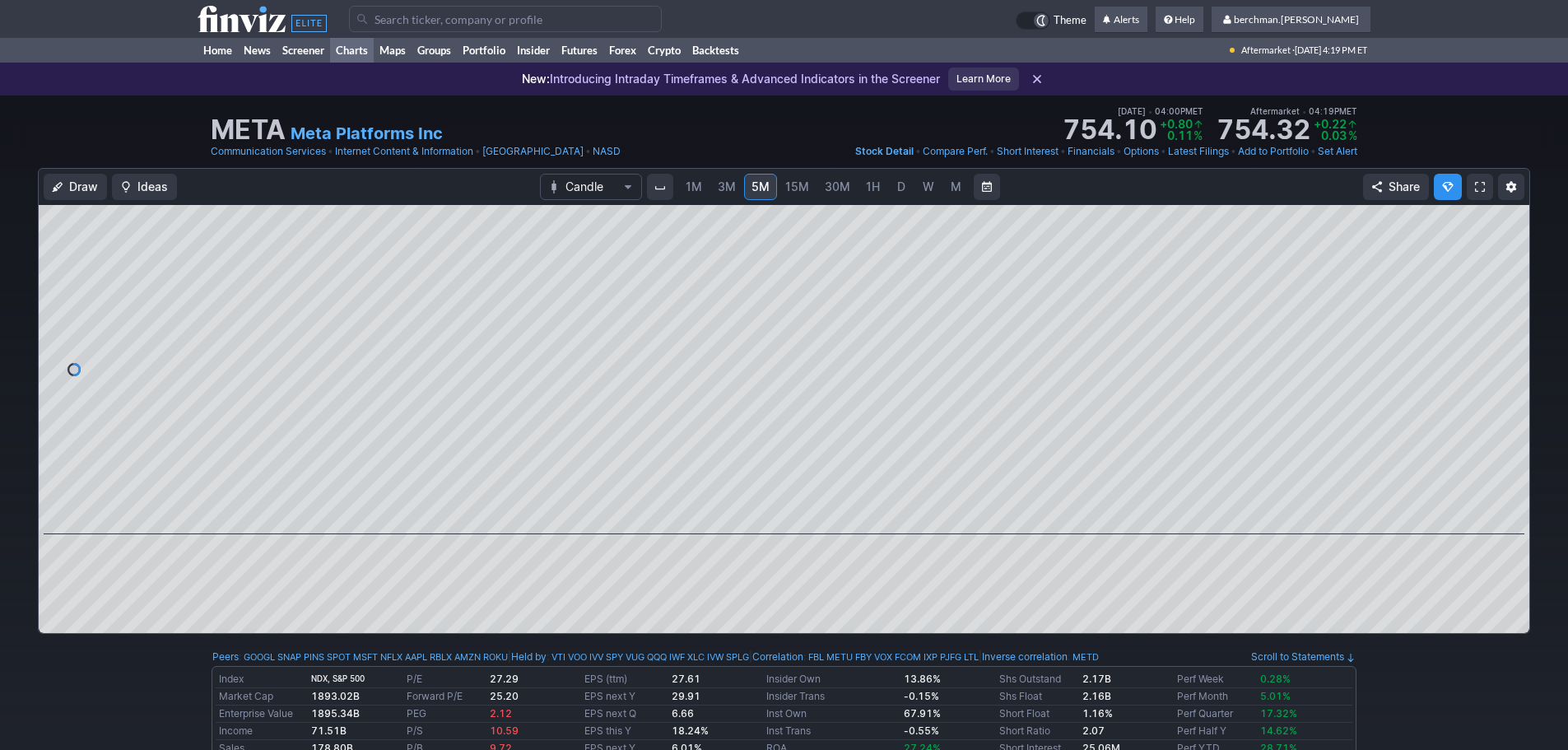
click at [339, 48] on link "Charts" at bounding box center [352, 50] width 44 height 25
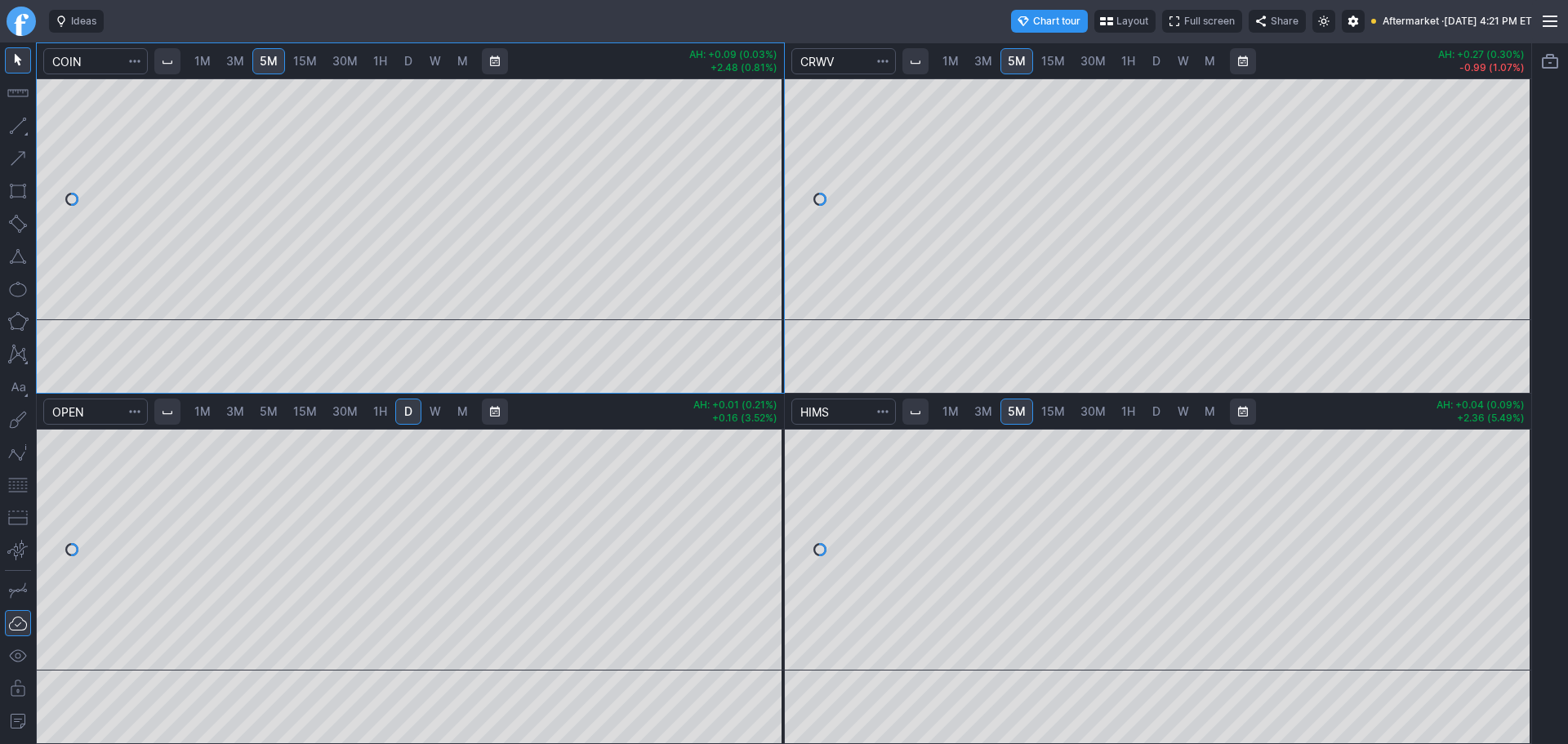
click at [410, 68] on span "D" at bounding box center [408, 61] width 11 height 17
